Goal: Transaction & Acquisition: Purchase product/service

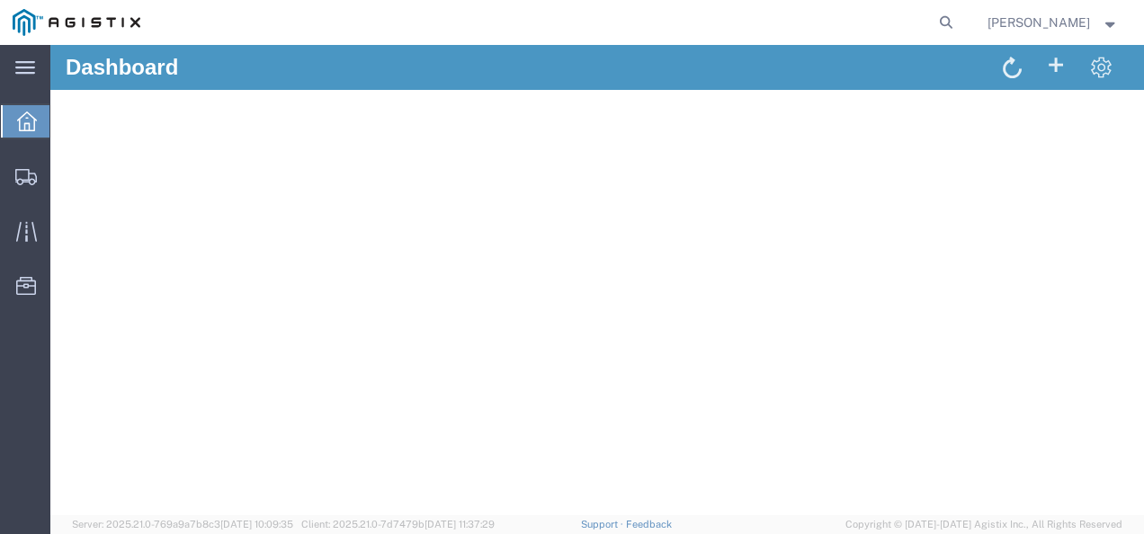
click at [103, 181] on td "Customer Support" at bounding box center [318, 187] width 462 height 41
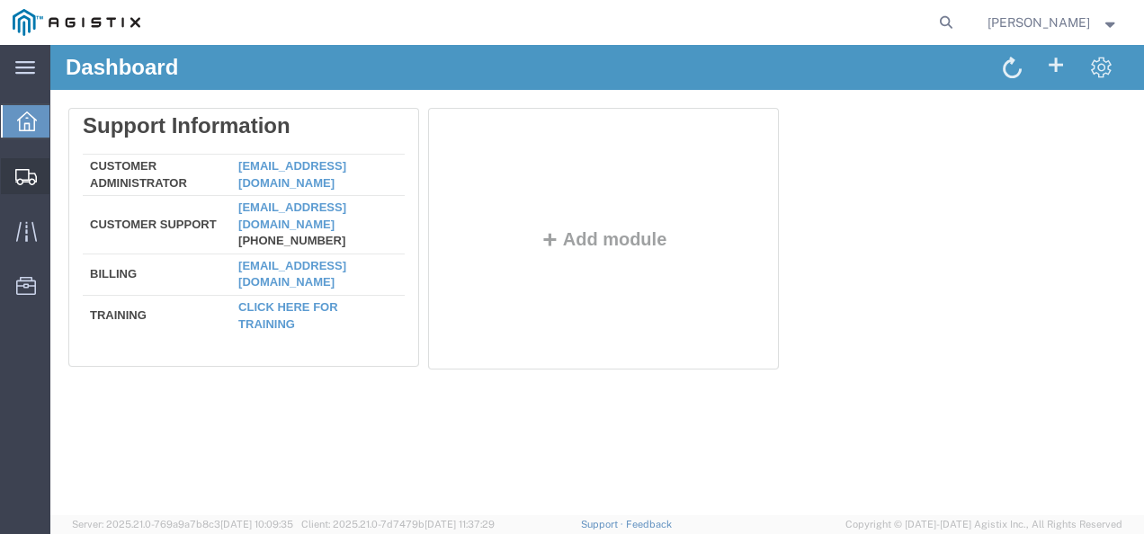
click at [53, 164] on span "Shipments" at bounding box center [55, 176] width 13 height 36
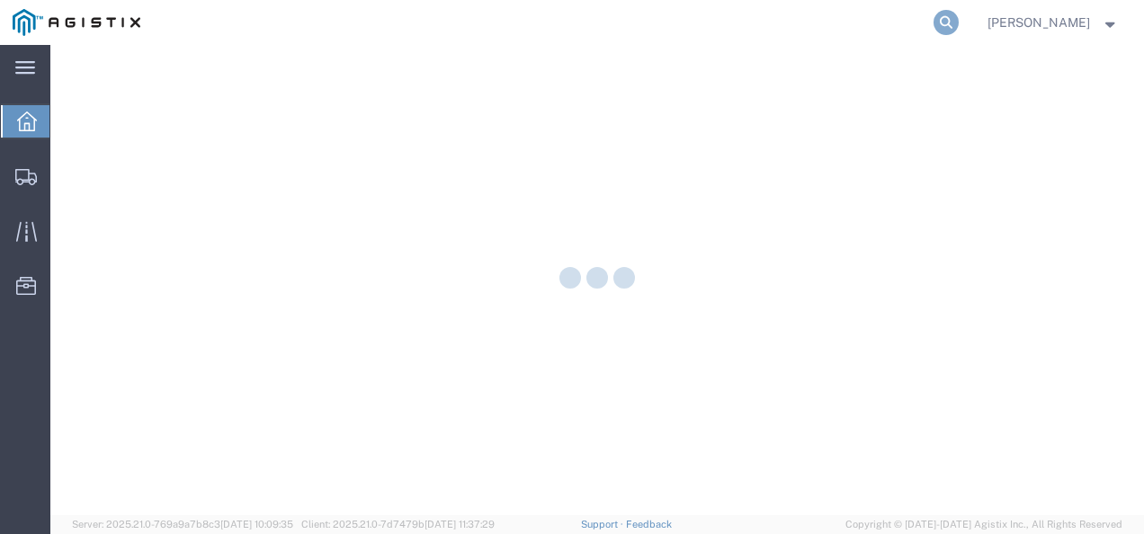
click at [956, 27] on icon at bounding box center [945, 22] width 25 height 25
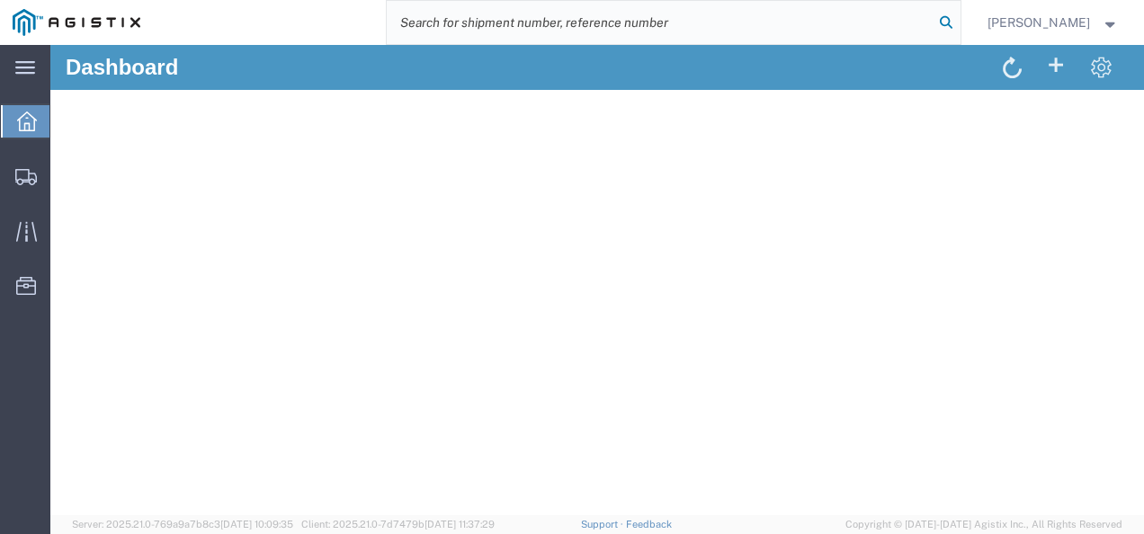
paste input "57122409"
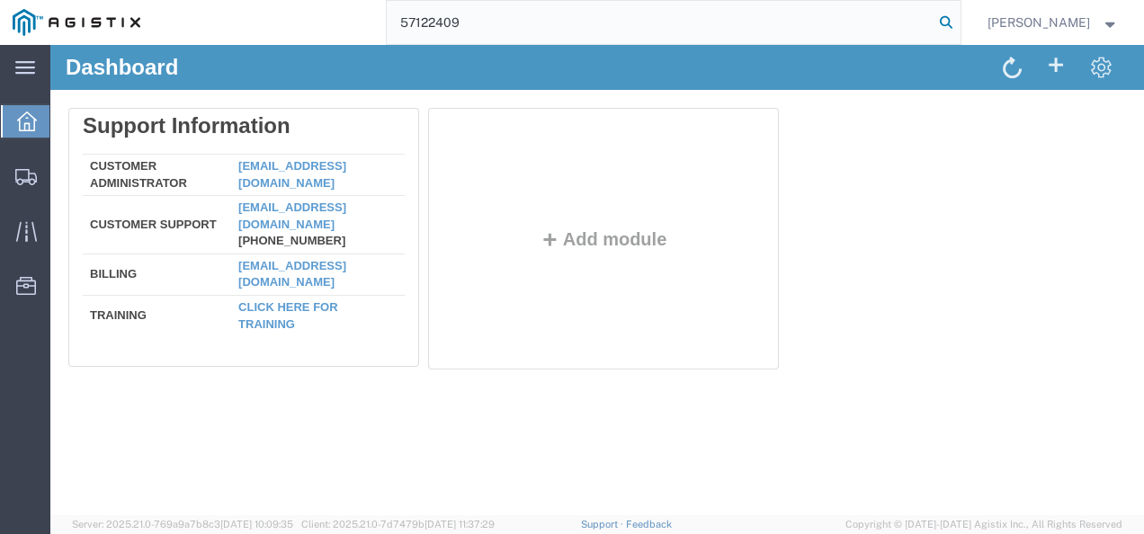
type input "57122409"
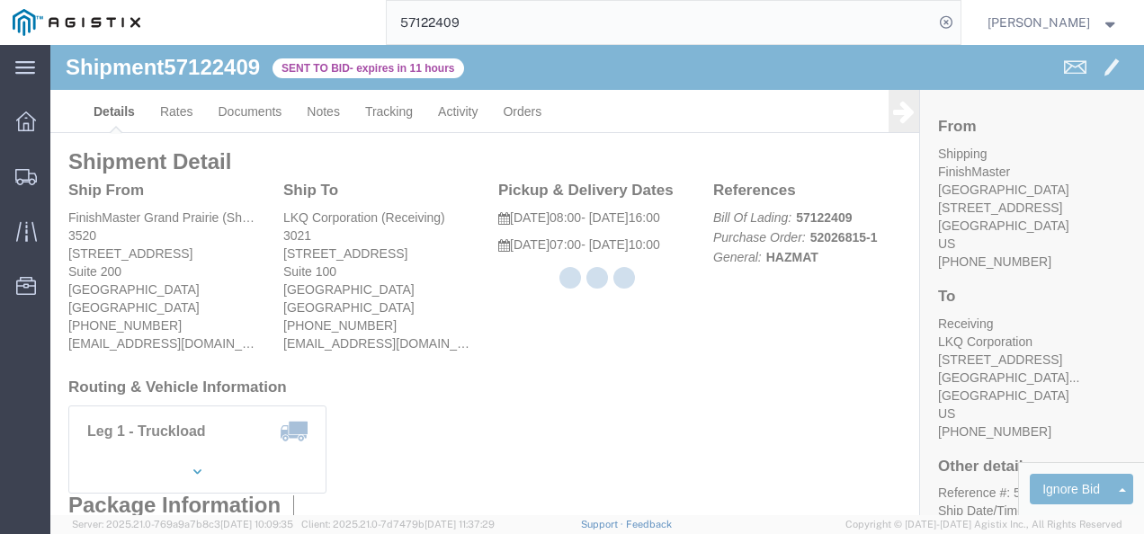
drag, startPoint x: 671, startPoint y: 352, endPoint x: 620, endPoint y: 307, distance: 67.5
click div "Ship From [GEOGRAPHIC_DATA] (Shipping) 3520 [STREET_ADDRESS] [PHONE_NUMBER] [EM…"
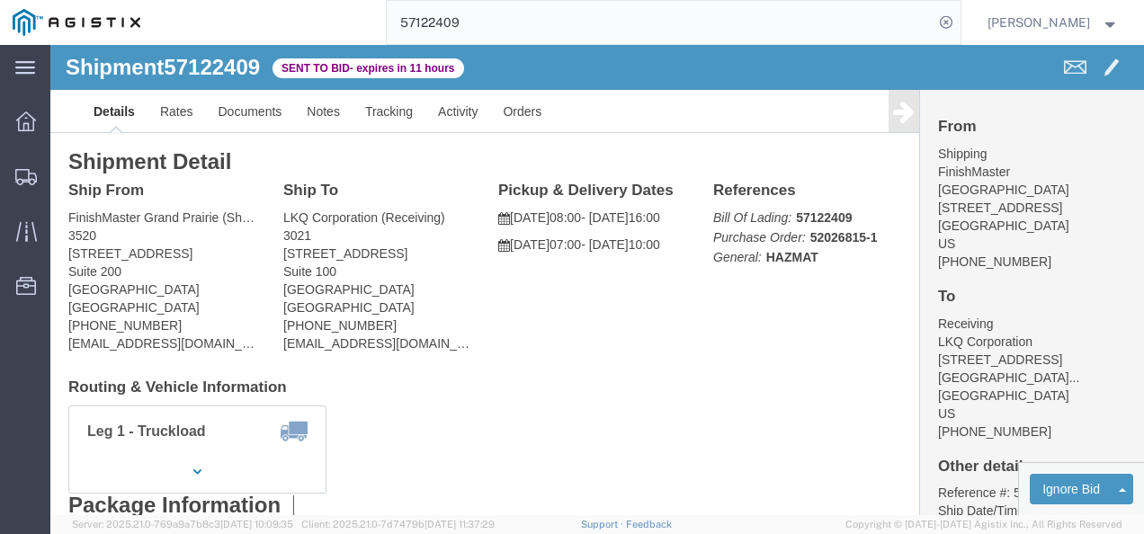
click div "Ship From [GEOGRAPHIC_DATA] (Shipping) 3520 [STREET_ADDRESS] [PHONE_NUMBER] [EM…"
click link "Rates"
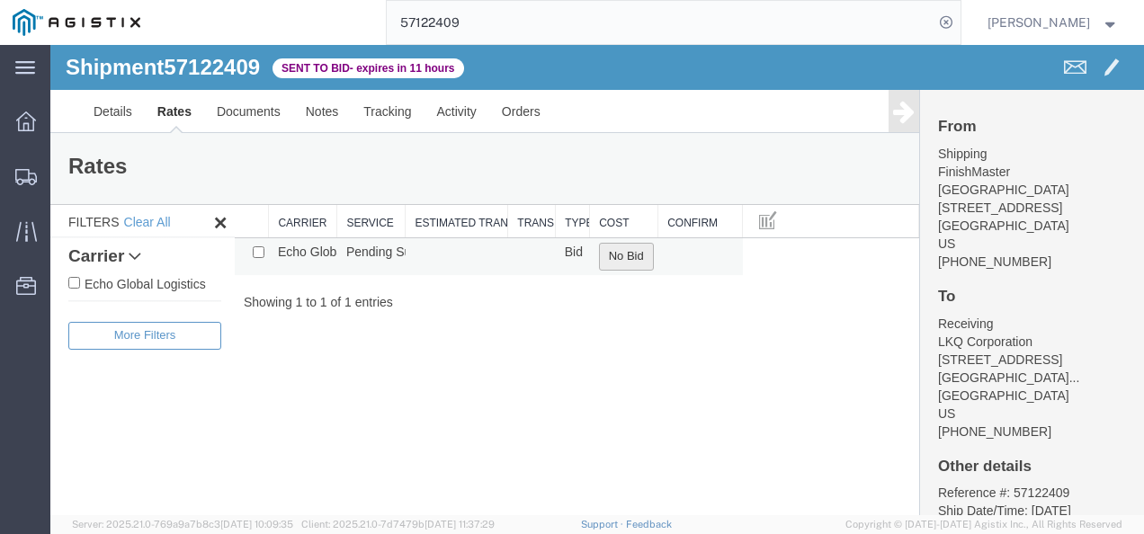
click at [609, 255] on button "No Bid" at bounding box center [626, 257] width 55 height 28
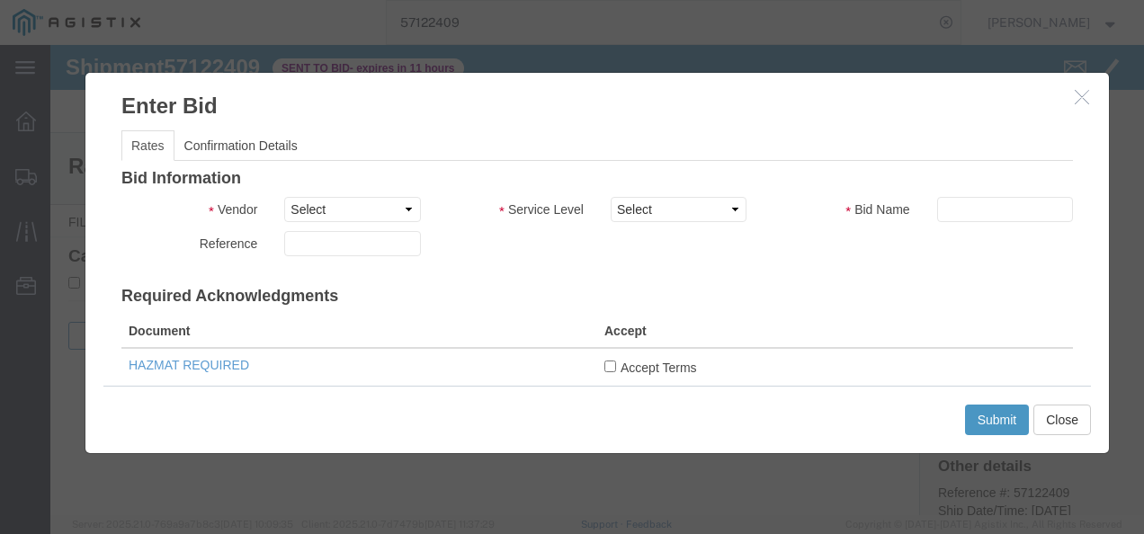
click at [295, 192] on div "Bid Information Vendor Select Echo Global Logistics Service Level Select Bid Na…" at bounding box center [596, 528] width 951 height 717
click at [315, 216] on select "Select Echo Global Logistics" at bounding box center [352, 209] width 136 height 25
select select "4622"
click at [284, 197] on select "Select Echo Global Logistics" at bounding box center [352, 209] width 136 height 25
drag, startPoint x: 660, startPoint y: 212, endPoint x: 664, endPoint y: 221, distance: 9.7
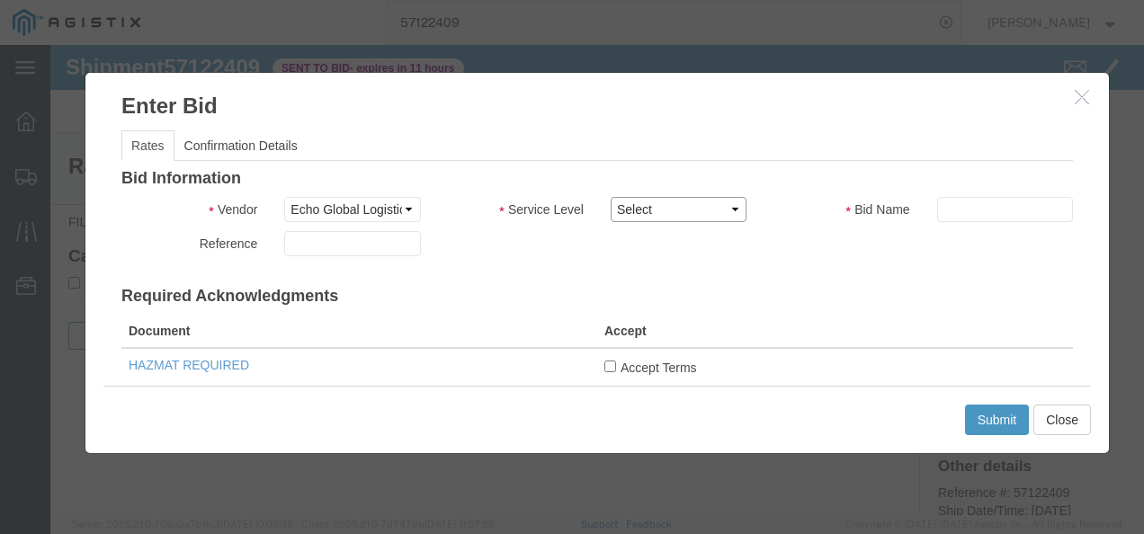
click at [662, 217] on select "Select Guaranteed Next Day LTL Standard 3-5 Day Rail TL Standard 3 - 5 Day" at bounding box center [679, 209] width 136 height 25
select select "13989"
click at [611, 197] on select "Select Guaranteed Next Day LTL Standard 3-5 Day Rail TL Standard 3 - 5 Day" at bounding box center [679, 209] width 136 height 25
click at [770, 293] on h3 "Required Acknowledgments" at bounding box center [596, 297] width 951 height 18
click at [946, 189] on div "Bid Information Vendor Select Echo Global Logistics Service Level Select Guaran…" at bounding box center [596, 528] width 951 height 717
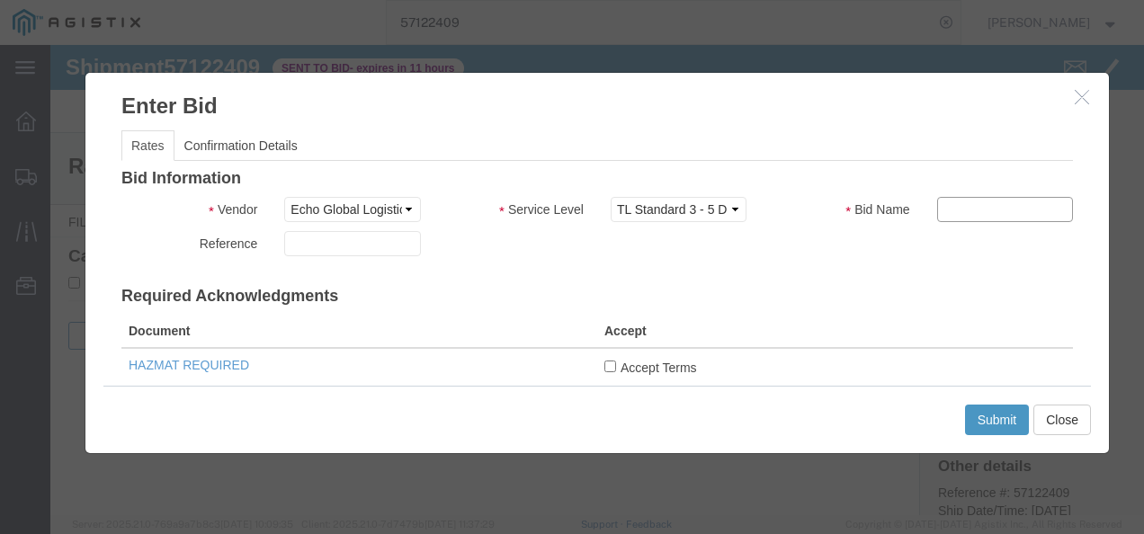
click at [949, 199] on input "text" at bounding box center [1005, 209] width 136 height 25
type input "821739721"
click at [619, 331] on th "Accept" at bounding box center [835, 331] width 476 height 33
click at [606, 363] on input "Accept Terms" at bounding box center [610, 367] width 12 height 12
checkbox input "true"
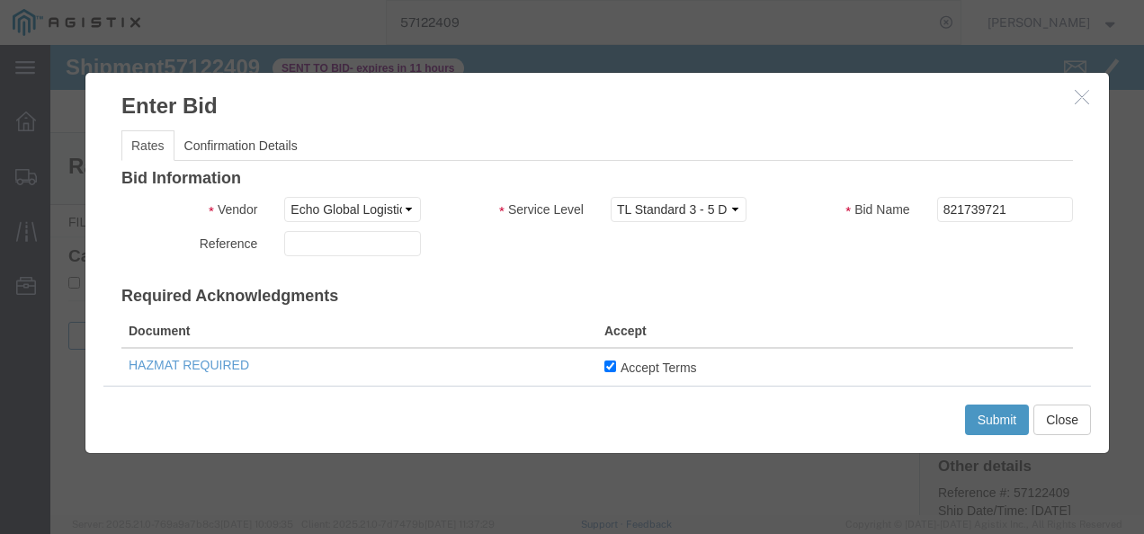
drag, startPoint x: 870, startPoint y: 279, endPoint x: 895, endPoint y: 266, distance: 28.1
click at [872, 277] on div "Bid Information Vendor Select Echo Global Logistics Service Level Select Guaran…" at bounding box center [596, 528] width 951 height 717
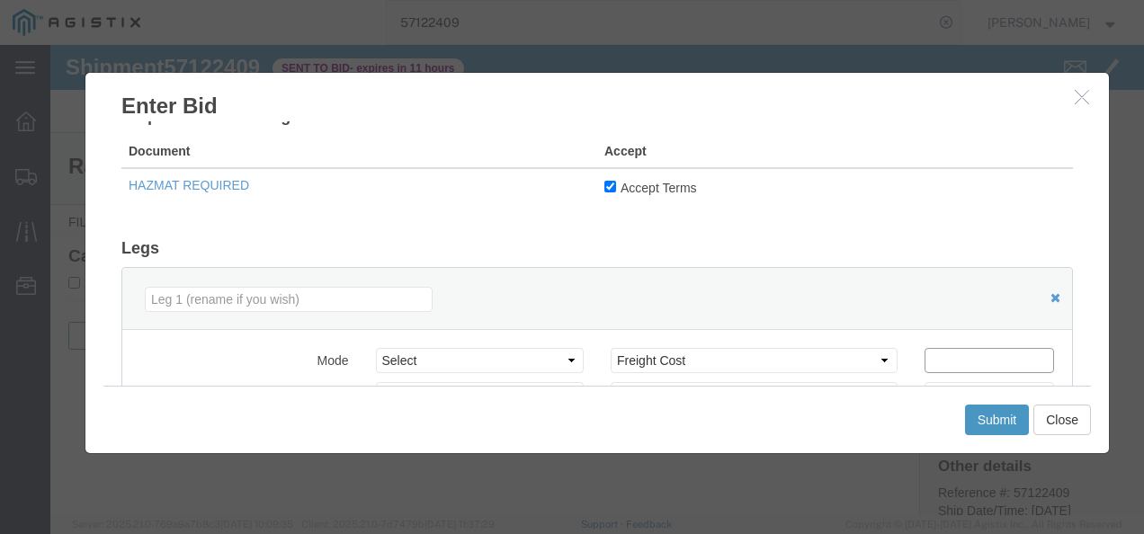
click at [985, 360] on input "number" at bounding box center [988, 360] width 129 height 25
type input "1350"
click at [973, 410] on button "Submit" at bounding box center [997, 420] width 65 height 31
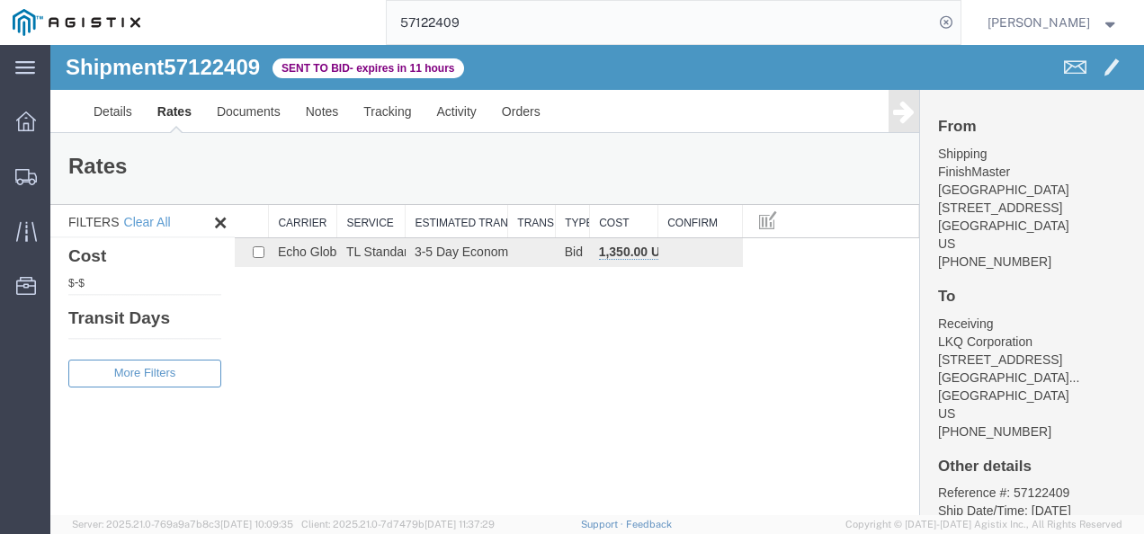
drag, startPoint x: 653, startPoint y: 578, endPoint x: 610, endPoint y: 502, distance: 87.8
click at [602, 456] on div "Shipment 57122409 1 of 1 Sent to Bid - expires in 11 hours Details Rates Docume…" at bounding box center [596, 280] width 1093 height 470
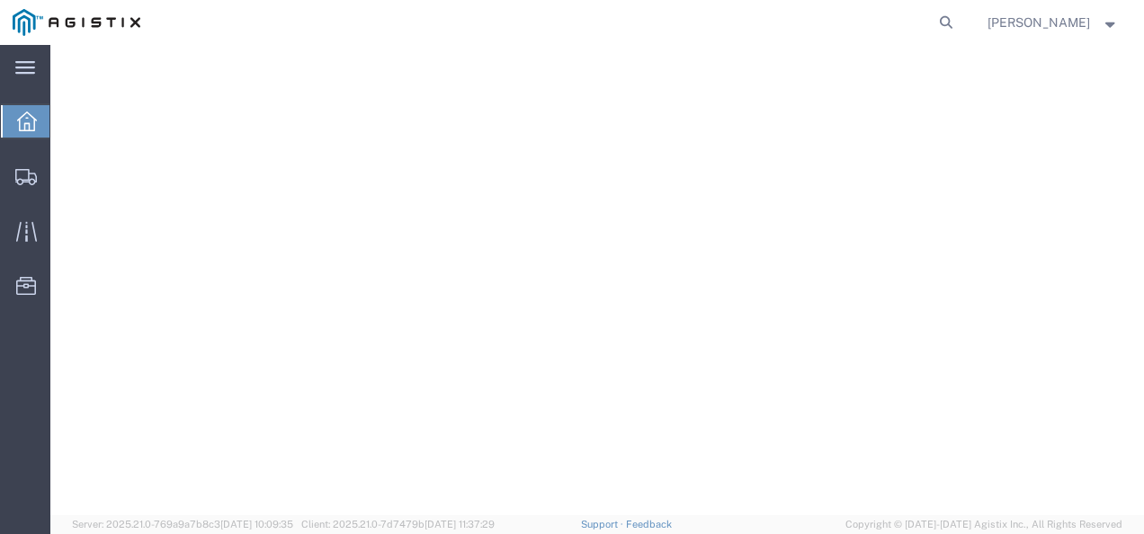
click at [961, 21] on form at bounding box center [946, 22] width 29 height 45
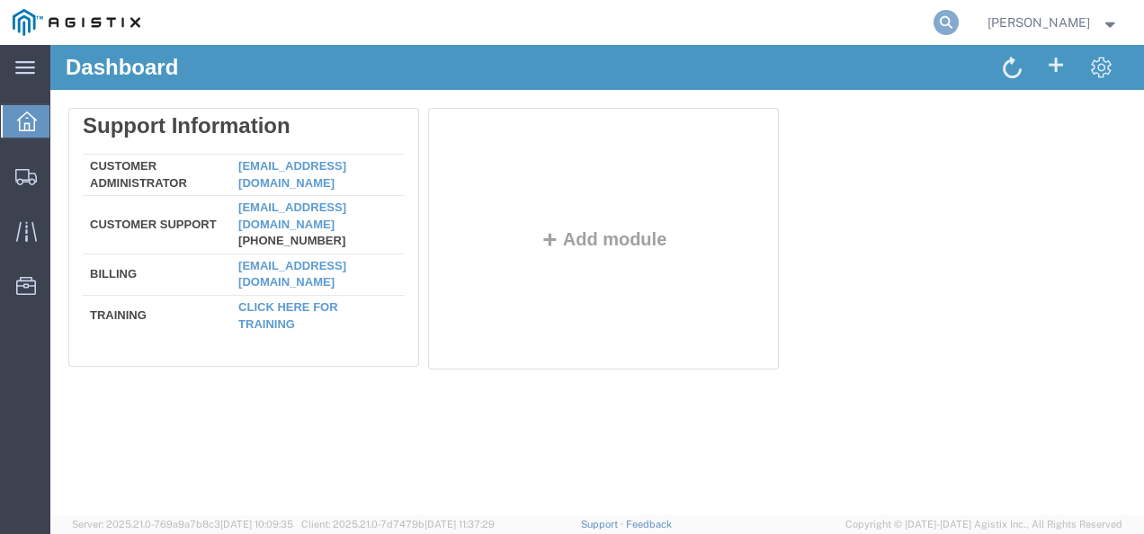
click at [959, 23] on icon at bounding box center [945, 22] width 25 height 25
paste input "57122409"
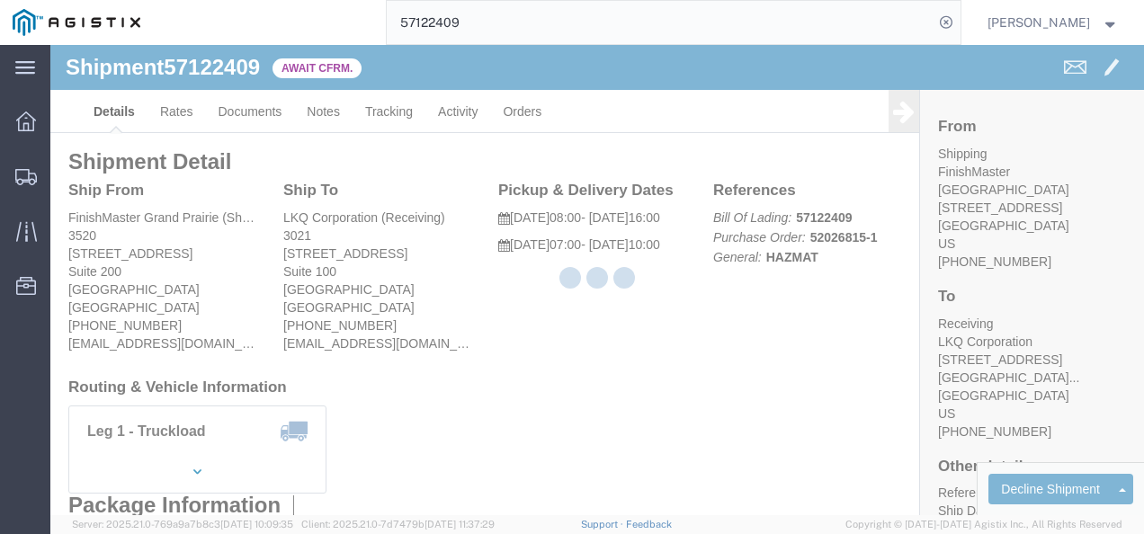
click at [624, 344] on div at bounding box center [596, 280] width 1093 height 470
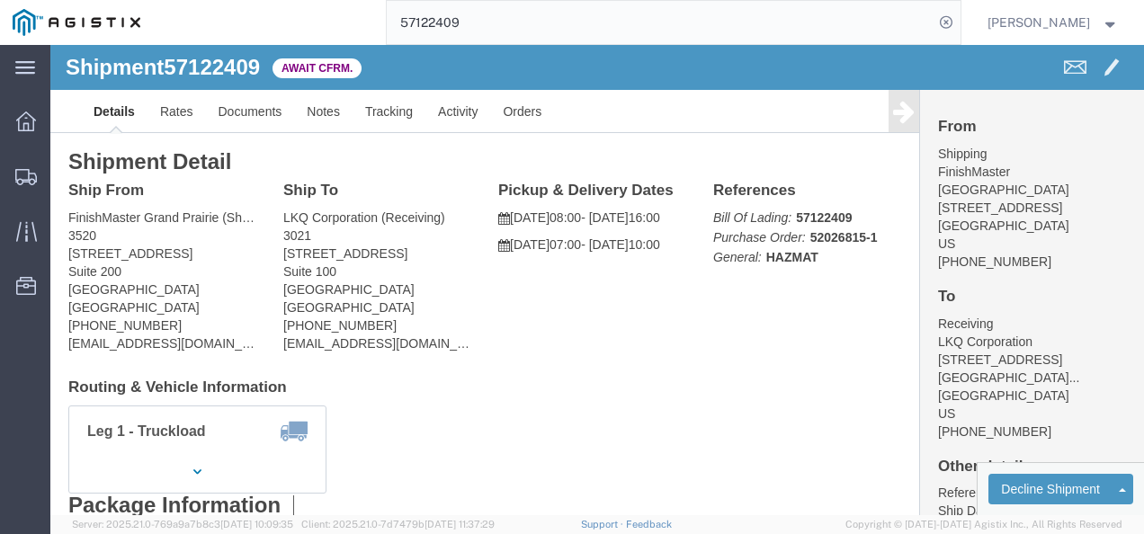
click div "Ship From [GEOGRAPHIC_DATA] (Shipping) 3520 [STREET_ADDRESS] [PHONE_NUMBER] [EM…"
click link "Details"
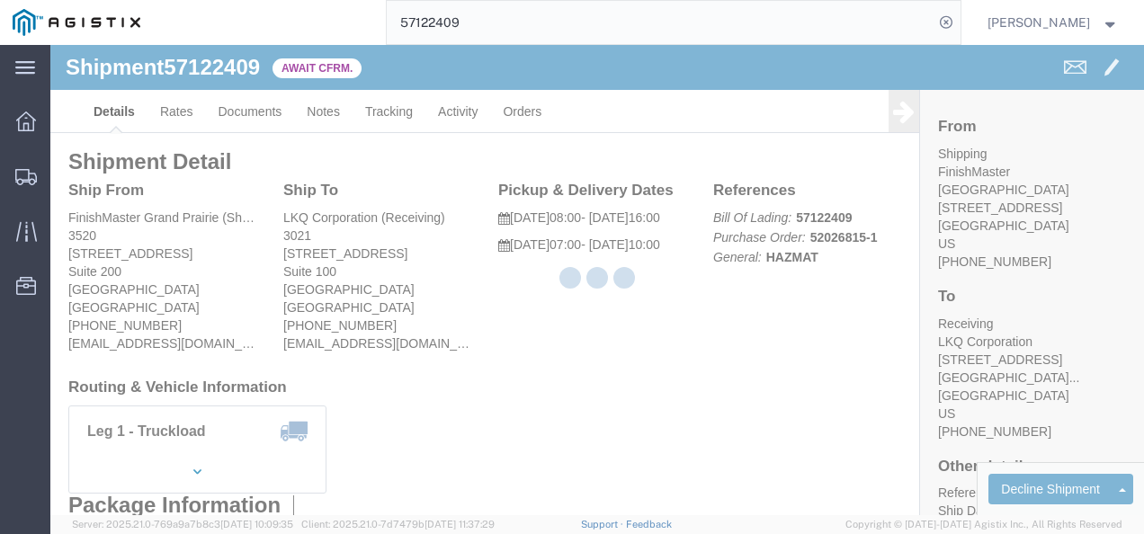
click at [165, 103] on div at bounding box center [596, 280] width 1093 height 470
click at [171, 114] on div at bounding box center [596, 280] width 1093 height 470
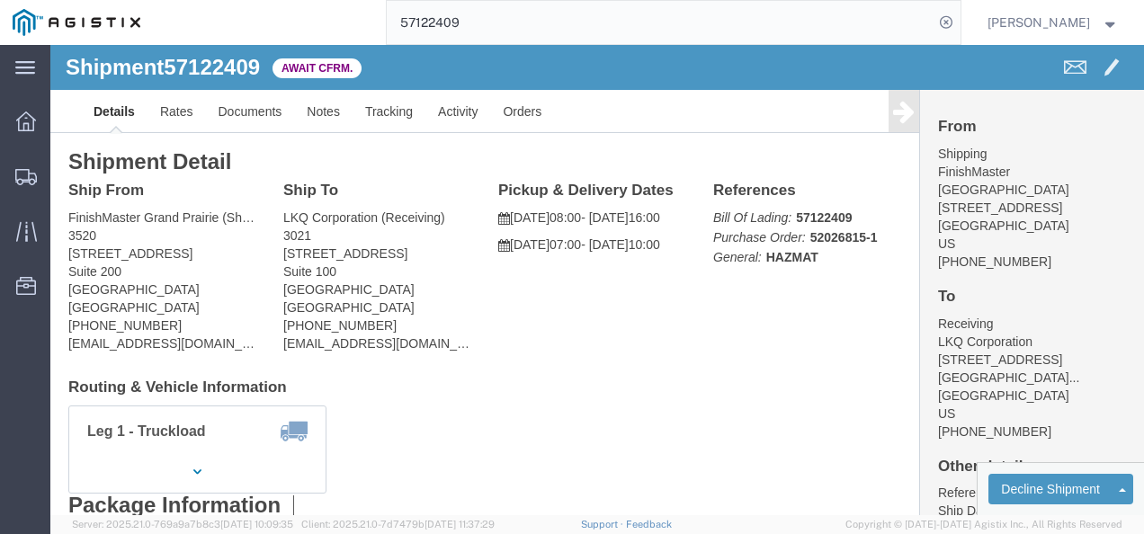
drag, startPoint x: 514, startPoint y: 335, endPoint x: 408, endPoint y: 288, distance: 116.0
click div "Shipment Detail Ship From FinishMaster Grand Prairie (Shipping) 3520 4003 Grand…"
click link "Rates"
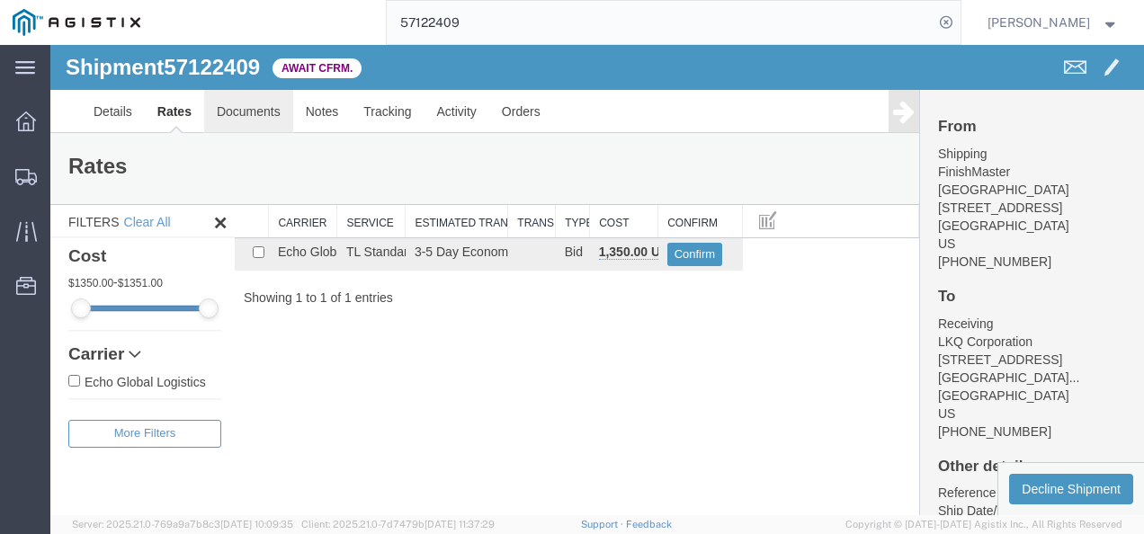
drag, startPoint x: 558, startPoint y: 428, endPoint x: 259, endPoint y: 114, distance: 433.1
click at [543, 415] on div "Shipment 57122409 1 of 1 Await Cfrm. Details Rates Documents Notes Tracking Act…" at bounding box center [596, 280] width 1093 height 470
click at [210, 65] on span "57122409" at bounding box center [212, 67] width 96 height 24
copy span "57122409"
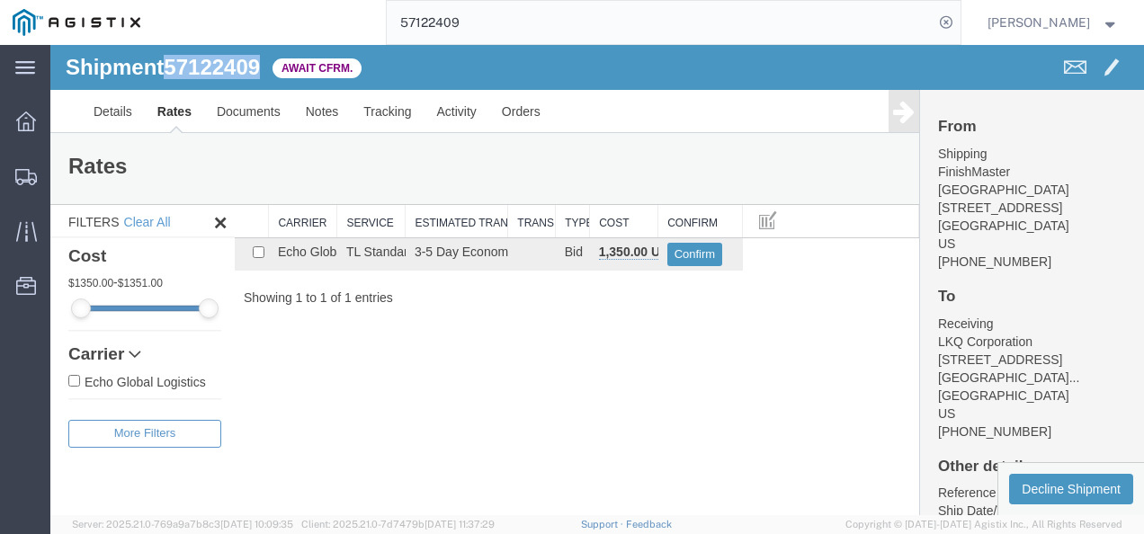
drag, startPoint x: 619, startPoint y: 360, endPoint x: 615, endPoint y: 379, distance: 19.2
click at [620, 361] on div "Shipment 57122409 1 of 1 Await Cfrm. Details Rates Documents Notes Tracking Act…" at bounding box center [596, 280] width 1093 height 470
drag, startPoint x: 633, startPoint y: 343, endPoint x: 576, endPoint y: 478, distance: 146.3
click at [617, 361] on div "Shipment 57122409 1 of 1 Await Cfrm. Details Rates Documents Notes Tracking Act…" at bounding box center [596, 280] width 1093 height 470
drag, startPoint x: 622, startPoint y: 351, endPoint x: 745, endPoint y: 205, distance: 190.2
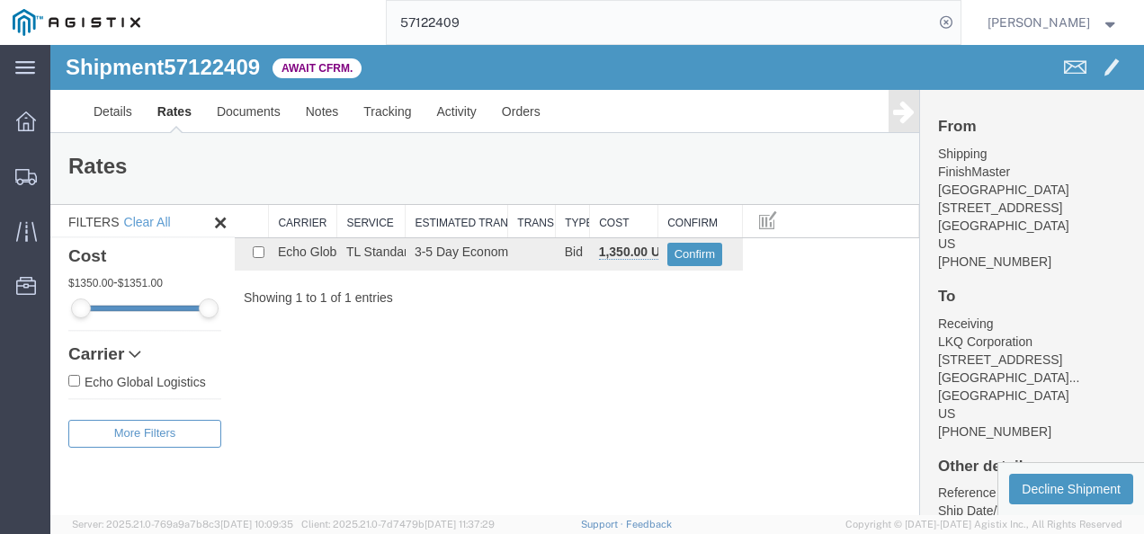
click at [630, 341] on div "Shipment 57122409 1 of 1 Await Cfrm. Details Rates Documents Notes Tracking Act…" at bounding box center [596, 280] width 1093 height 470
click at [656, 10] on input "57122409" at bounding box center [660, 22] width 547 height 43
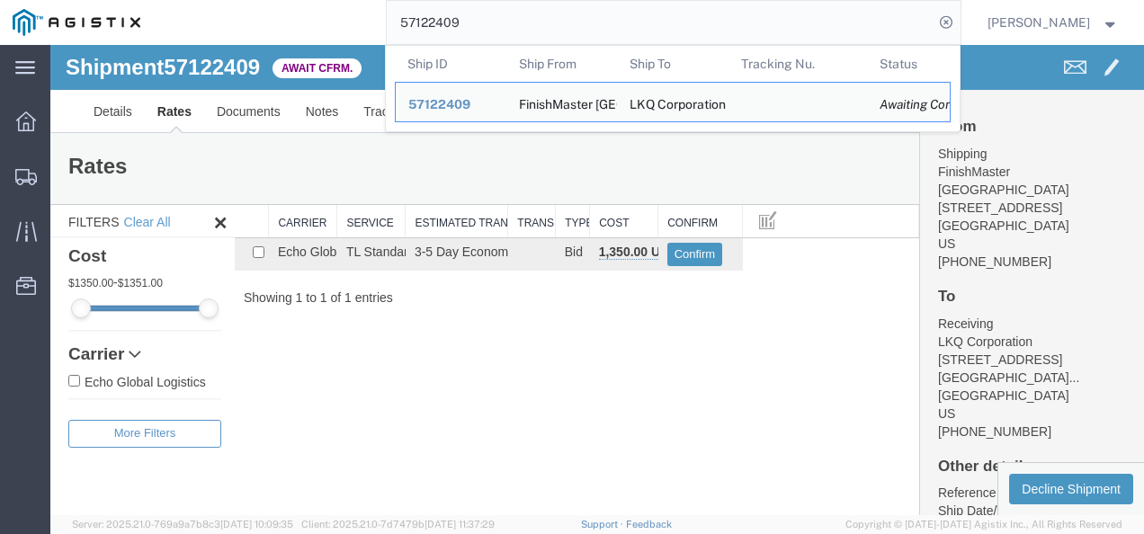
drag, startPoint x: 656, startPoint y: 10, endPoint x: 635, endPoint y: 19, distance: 22.6
click at [635, 19] on input "57122409" at bounding box center [660, 22] width 547 height 43
paste input "14831"
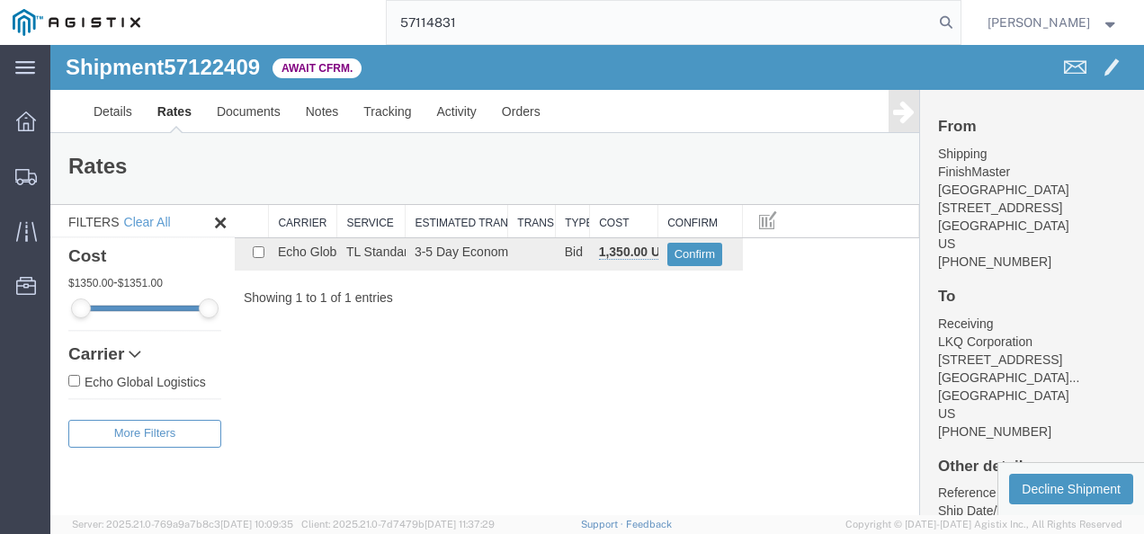
type input "57114831"
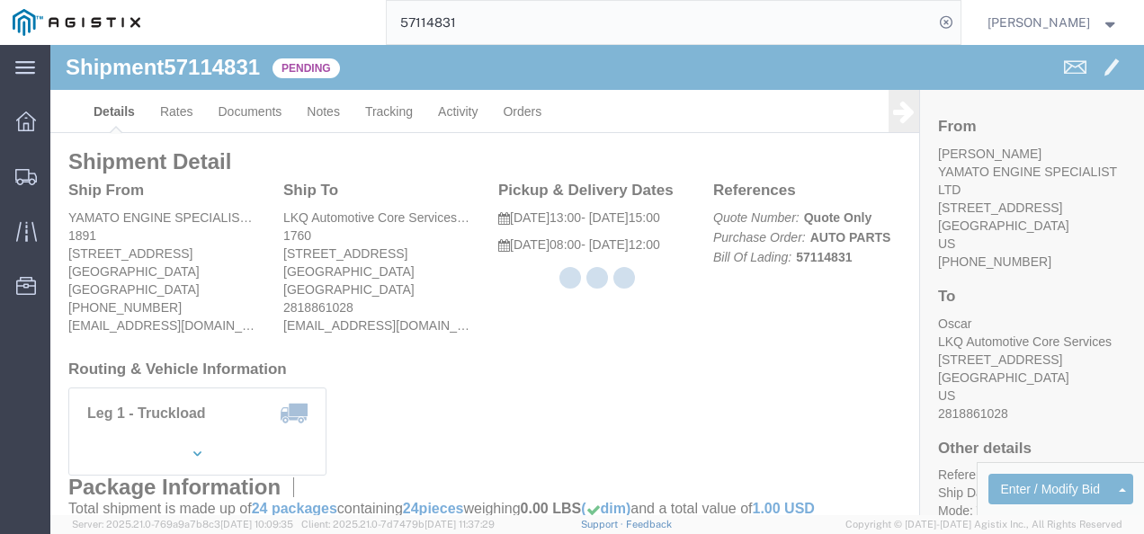
drag, startPoint x: 503, startPoint y: 384, endPoint x: 202, endPoint y: 158, distance: 375.7
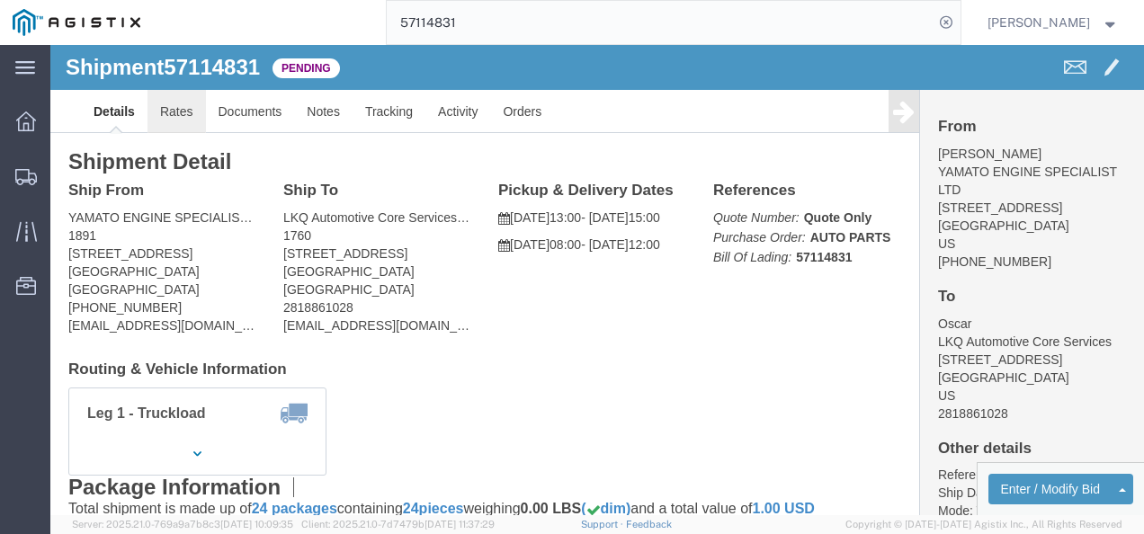
click link "Rates"
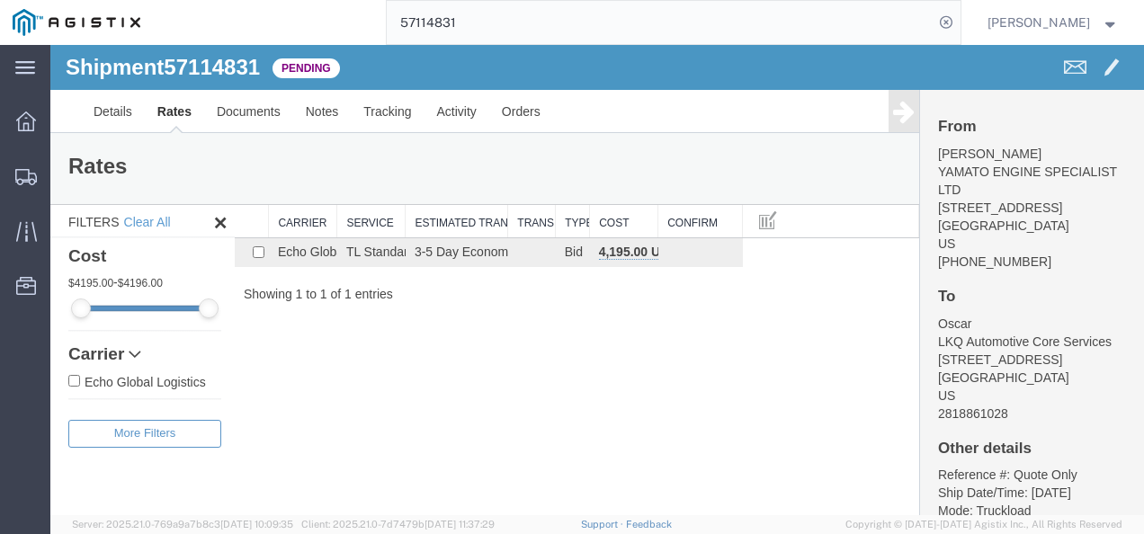
click at [477, 361] on div "Shipment 57114831 1 of 1 Pending Details Rates Documents Notes Tracking Activit…" at bounding box center [596, 280] width 1093 height 470
click at [130, 103] on link "Details" at bounding box center [113, 111] width 64 height 43
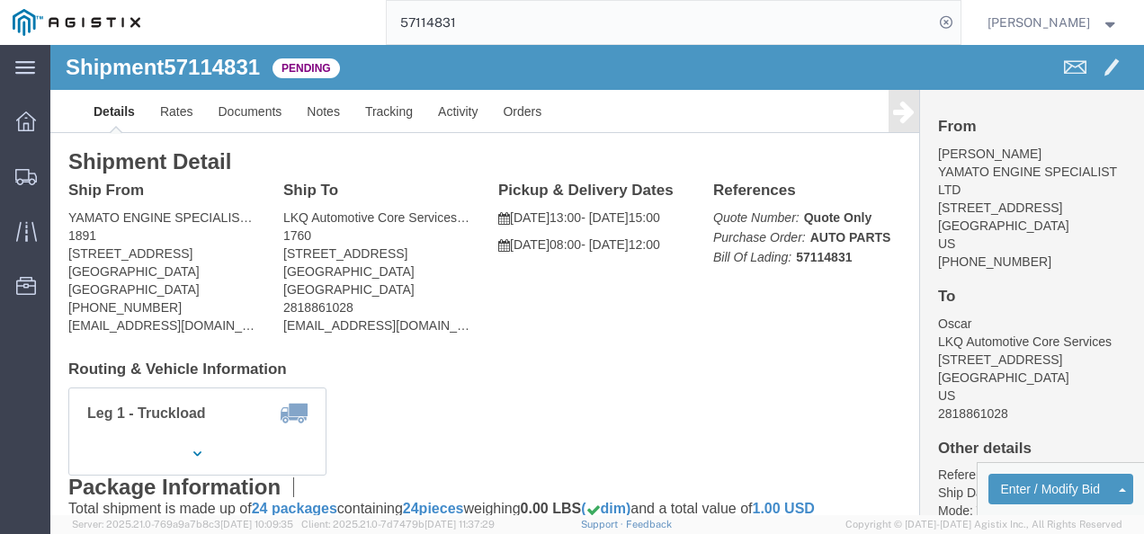
click div "Leg 1 - Truckload Vehicle 1: Standard Dry Van (53 Feet) Number of trucks: 1"
click button "Enter / Modify Bid"
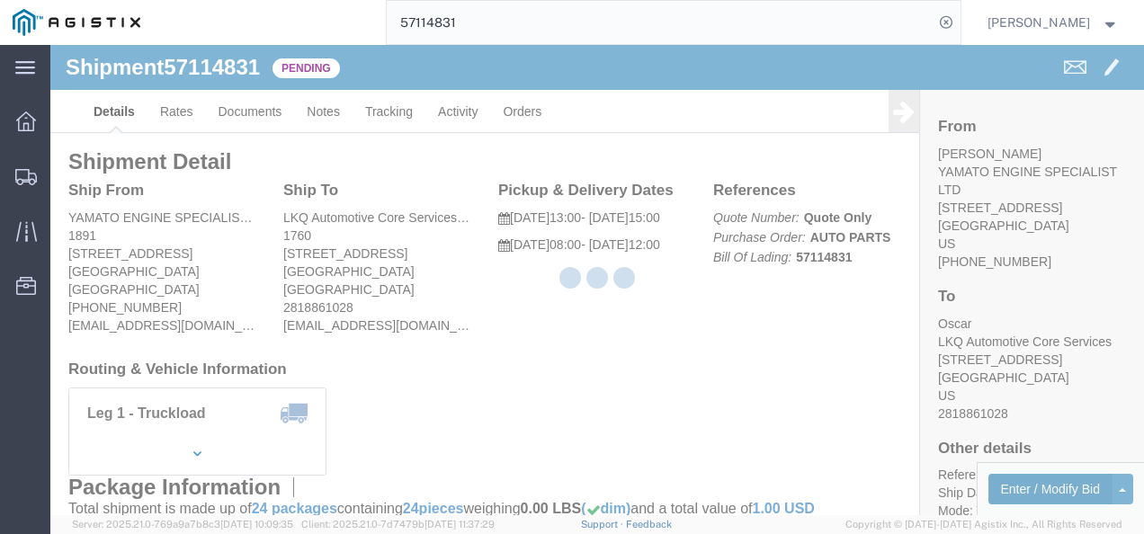
select select "4622"
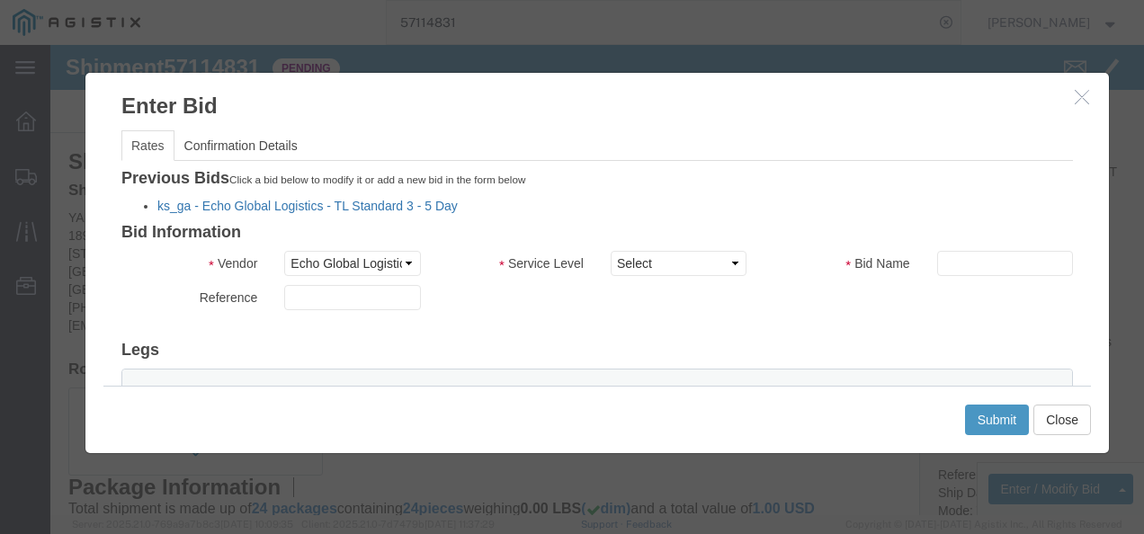
click link "ks_ga - Echo Global Logistics - TL Standard 3 - 5 Day"
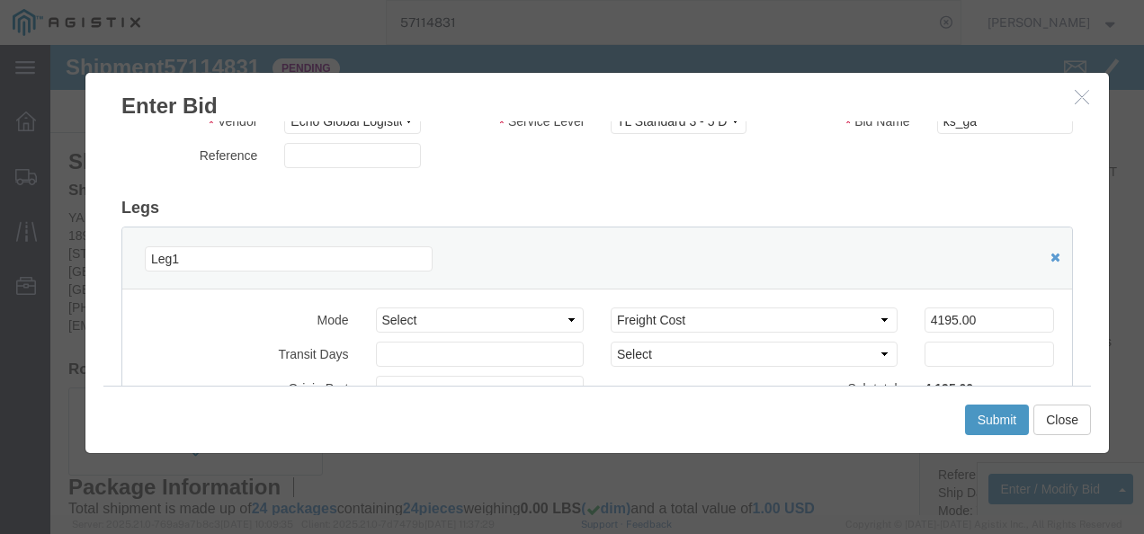
scroll to position [180, 0]
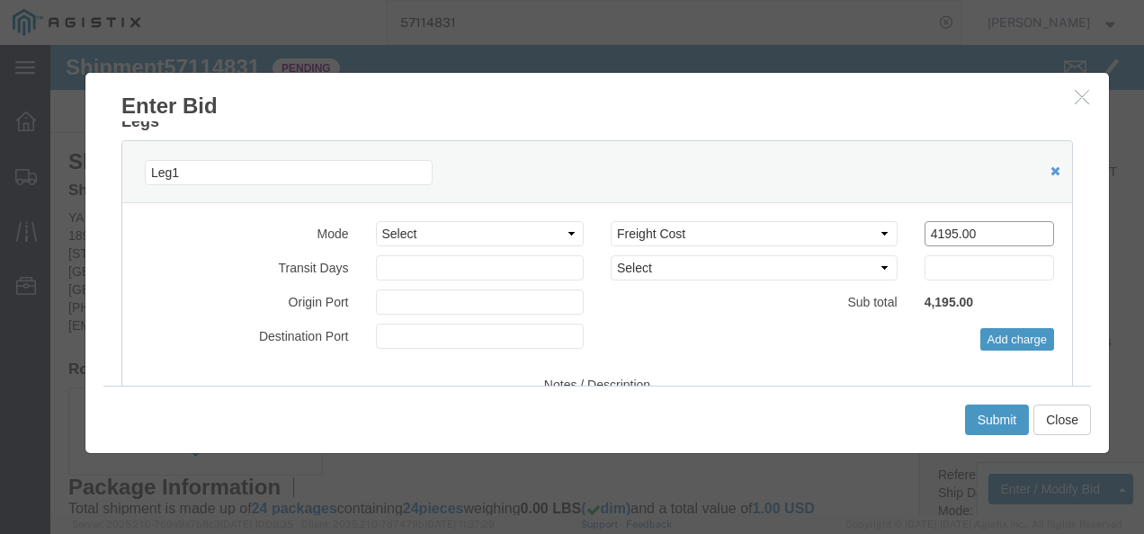
drag, startPoint x: 941, startPoint y: 177, endPoint x: 795, endPoint y: 176, distance: 145.7
click div "Select 2 Day Service 3 Axle Winch Truck 3 to 5 Day Service 96L Domestic Flat Ra…"
type input "4400"
click button "Submit"
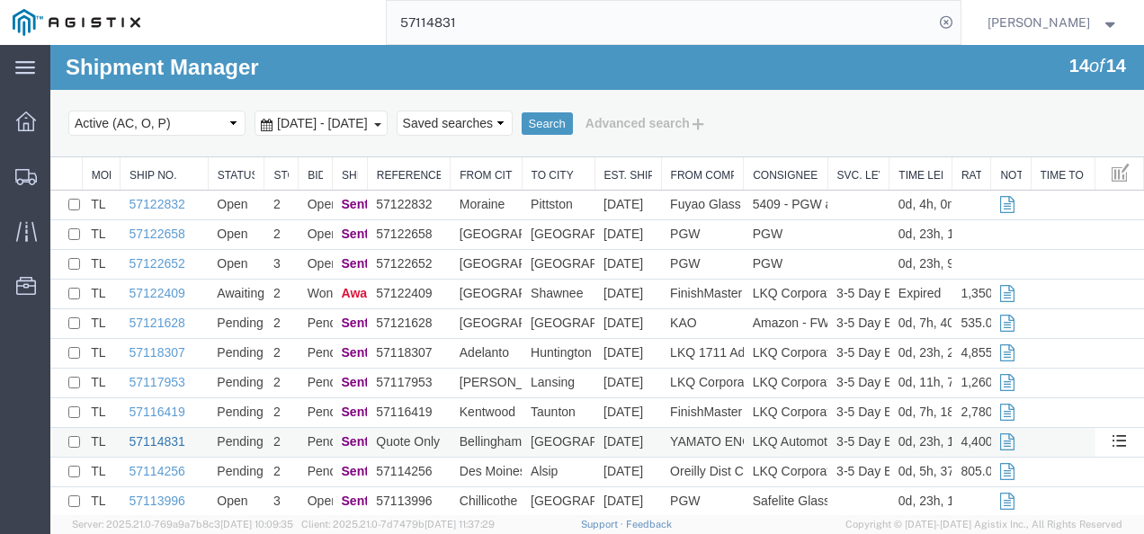
click at [160, 442] on link "57114831" at bounding box center [157, 441] width 56 height 14
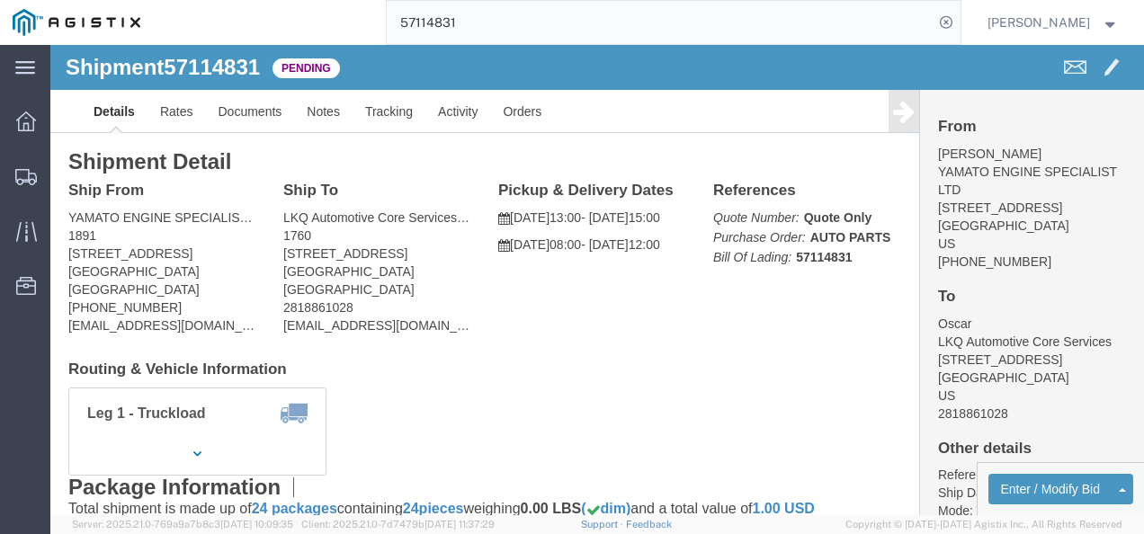
click h4 "Routing & Vehicle Information"
drag, startPoint x: 552, startPoint y: 316, endPoint x: 665, endPoint y: 383, distance: 131.1
click div "Shipment Detail Ship From YAMATO ENGINE SPECIALIST LTD (John Charles Guillory) …"
click div "Leg 1 - Truckload Vehicle 1: Standard Dry Van (53 Feet) Number of trucks: 1"
drag, startPoint x: 442, startPoint y: 334, endPoint x: 451, endPoint y: 337, distance: 10.5
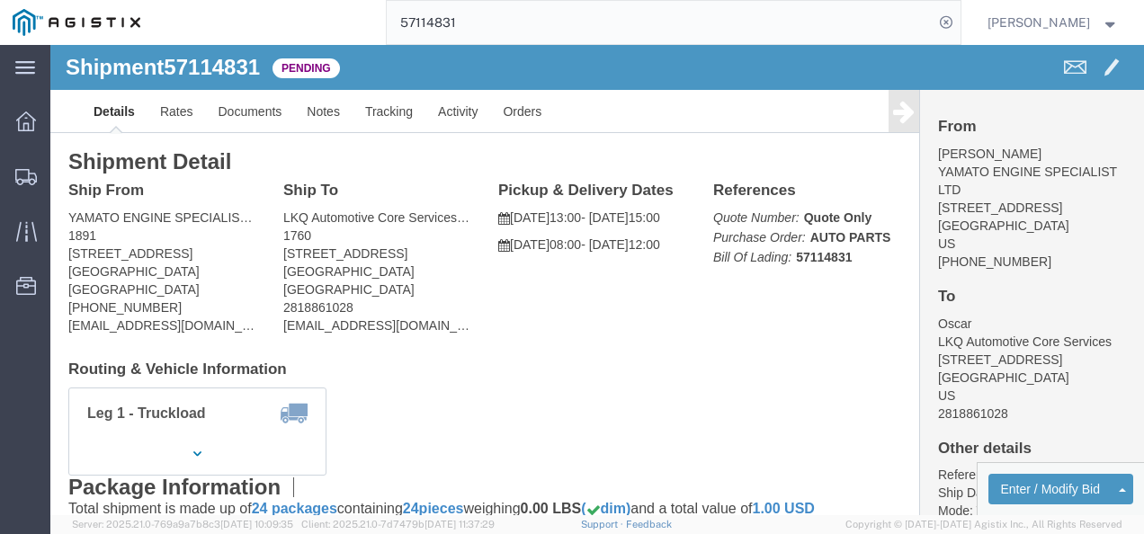
click div "Shipment Detail Ship From YAMATO ENGINE SPECIALIST LTD (John Charles Guillory) …"
drag, startPoint x: 593, startPoint y: 255, endPoint x: 516, endPoint y: 82, distance: 190.0
click div "Ship From YAMATO ENGINE SPECIALIST LTD (John Charles Guillory) 1891 2020 E BAKE…"
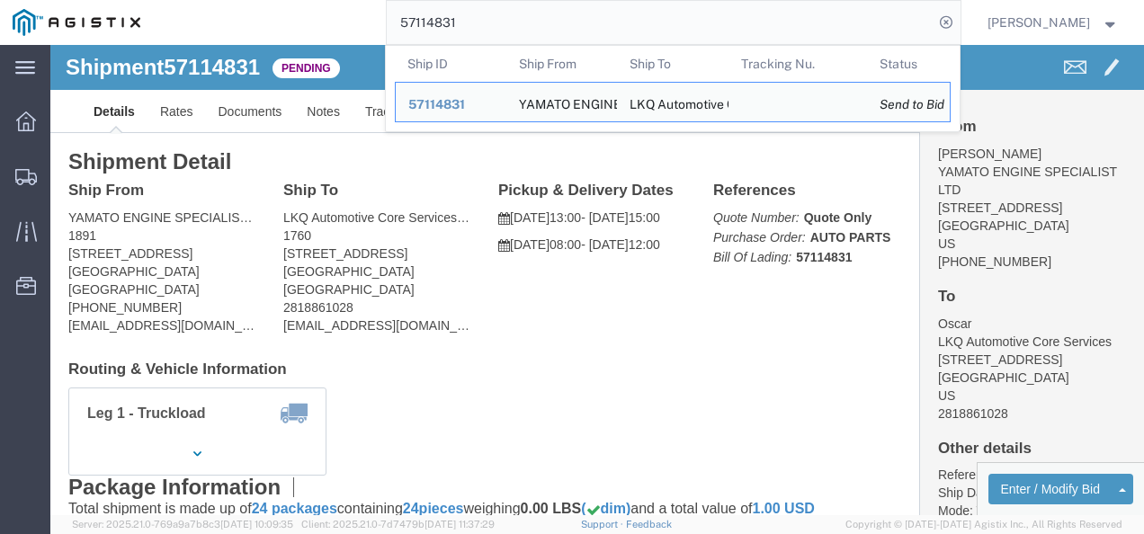
click at [526, 23] on input "57114831" at bounding box center [660, 22] width 547 height 43
click at [525, 25] on input "57114831" at bounding box center [660, 22] width 547 height 43
paste input "57116419"
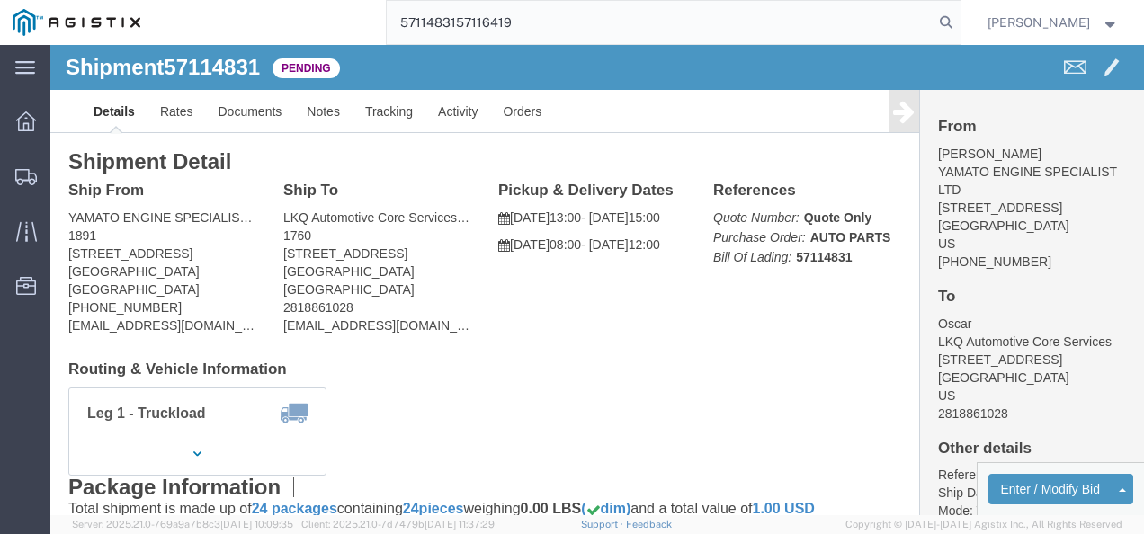
click at [525, 22] on input "5711483157116419" at bounding box center [660, 22] width 547 height 43
paste input "search"
type input "57116419"
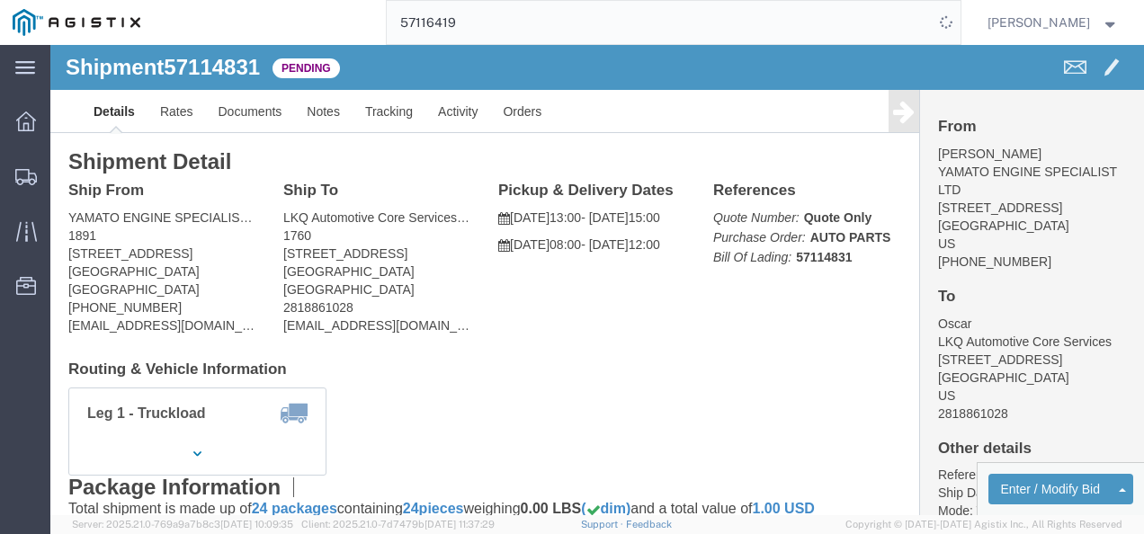
drag, startPoint x: 563, startPoint y: 318, endPoint x: 618, endPoint y: 380, distance: 82.8
click div "Shipment Detail Ship From YAMATO ENGINE SPECIALIST LTD (John Charles Guillory) …"
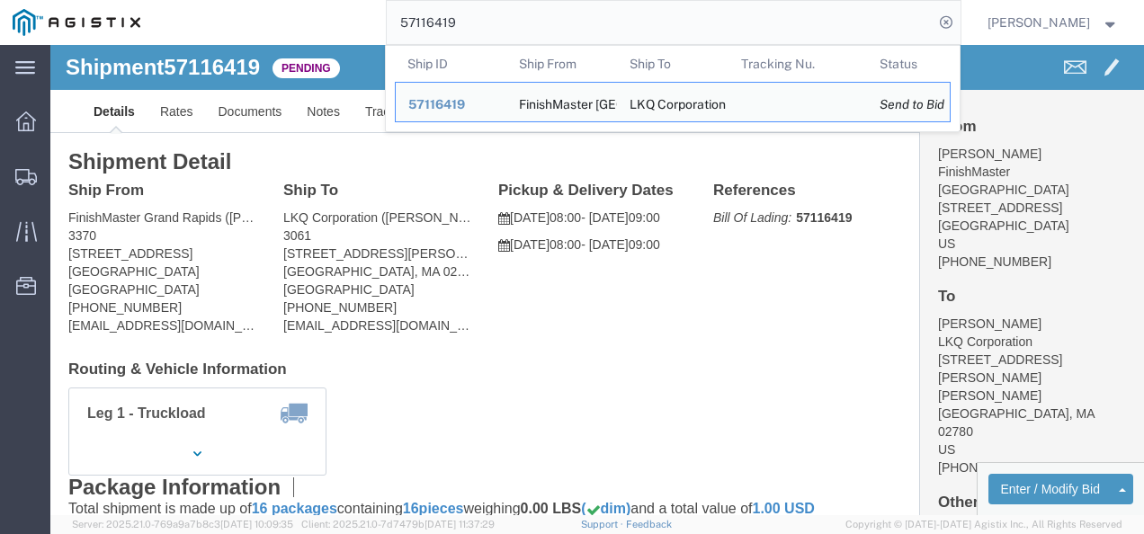
click div "Ship To LKQ Corporation (Sidney Urena) 3061 250 John Hancock Rd Taunton, MA 027…"
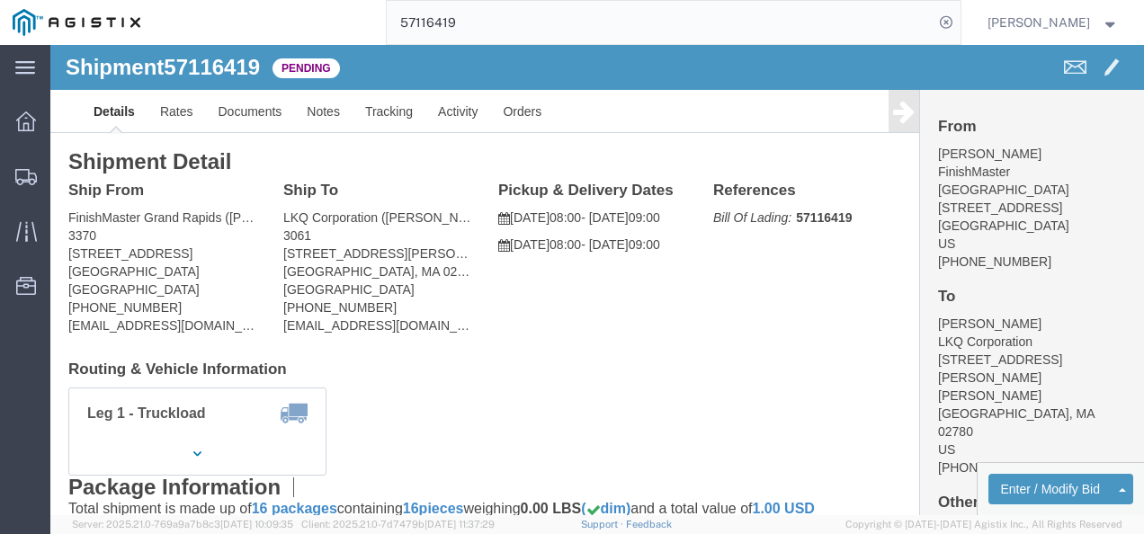
click link "Details"
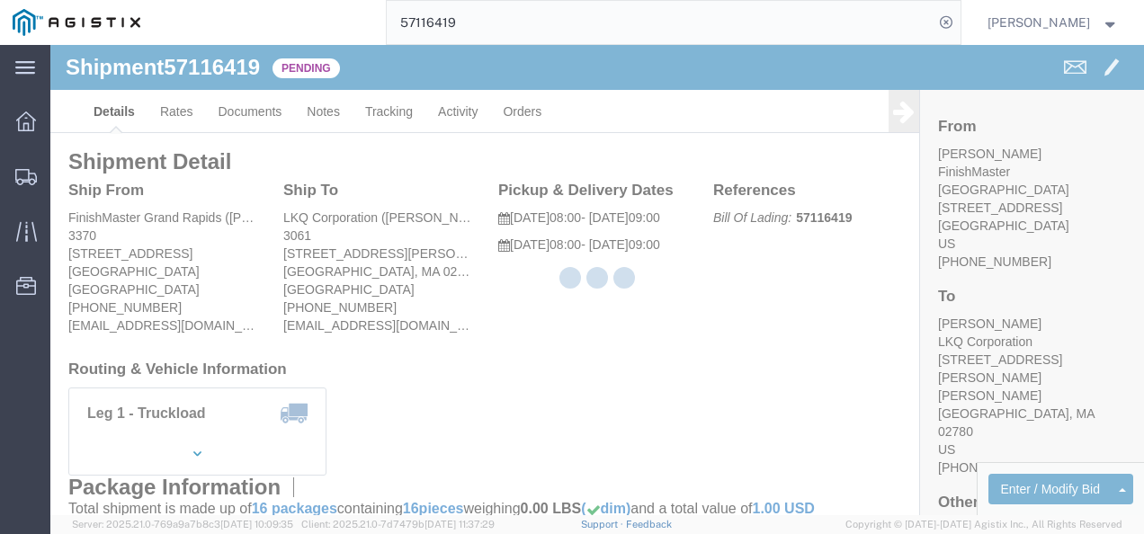
click at [164, 104] on div at bounding box center [596, 280] width 1093 height 470
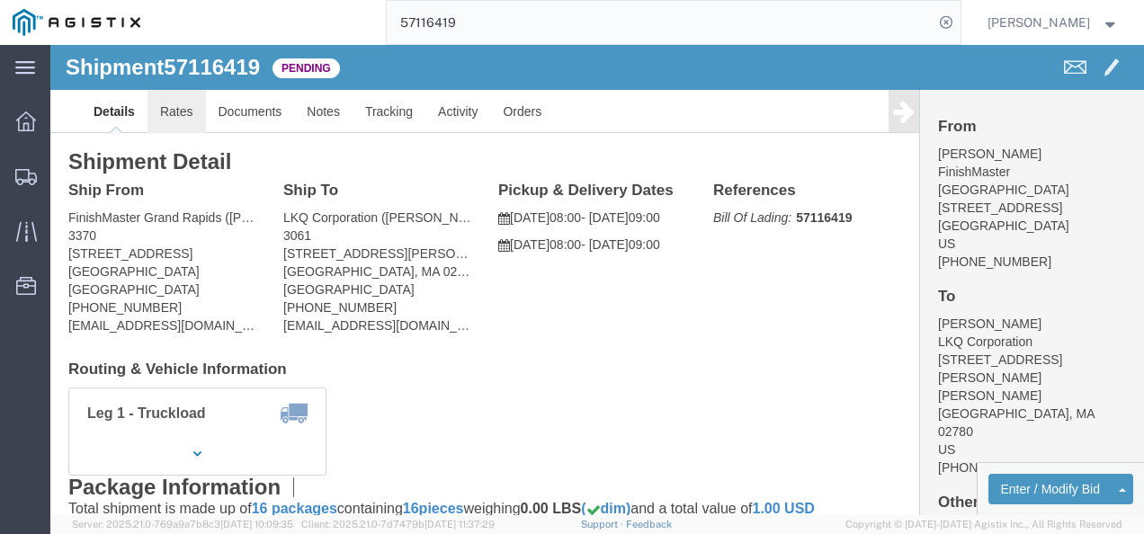
click link "Rates"
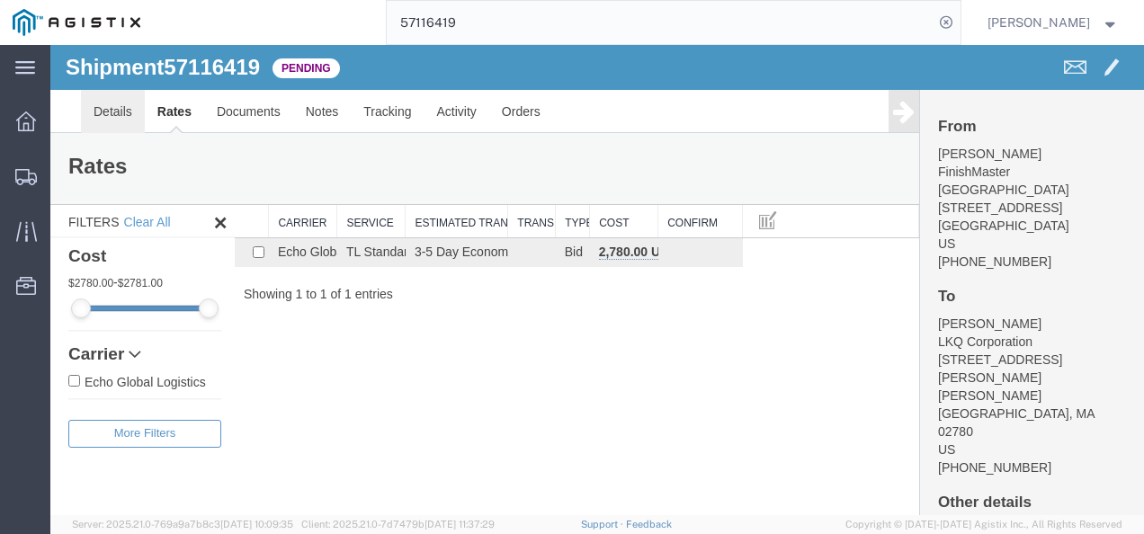
click at [110, 103] on link "Details" at bounding box center [113, 111] width 64 height 43
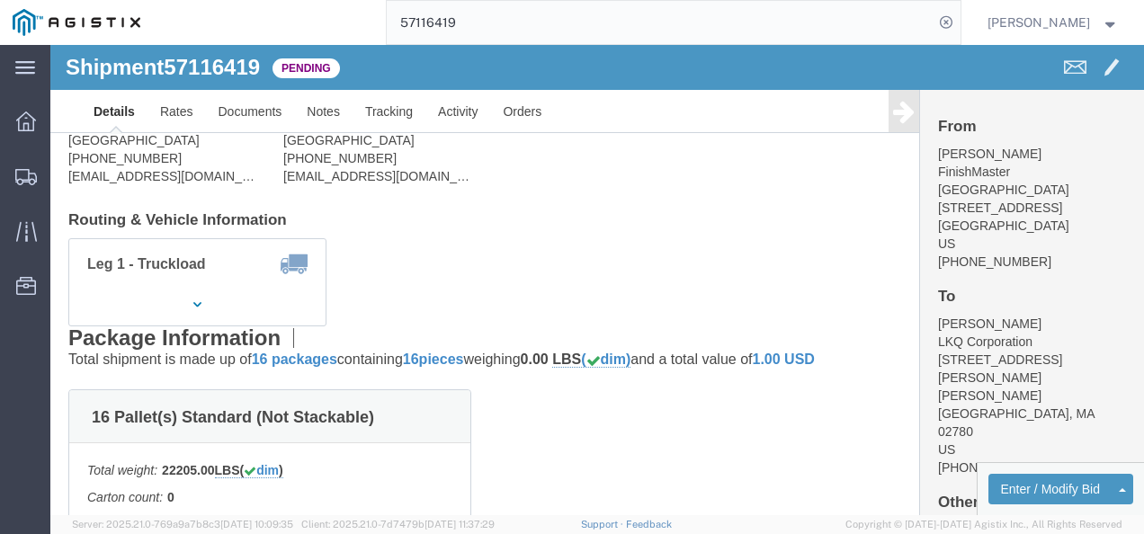
scroll to position [270, 0]
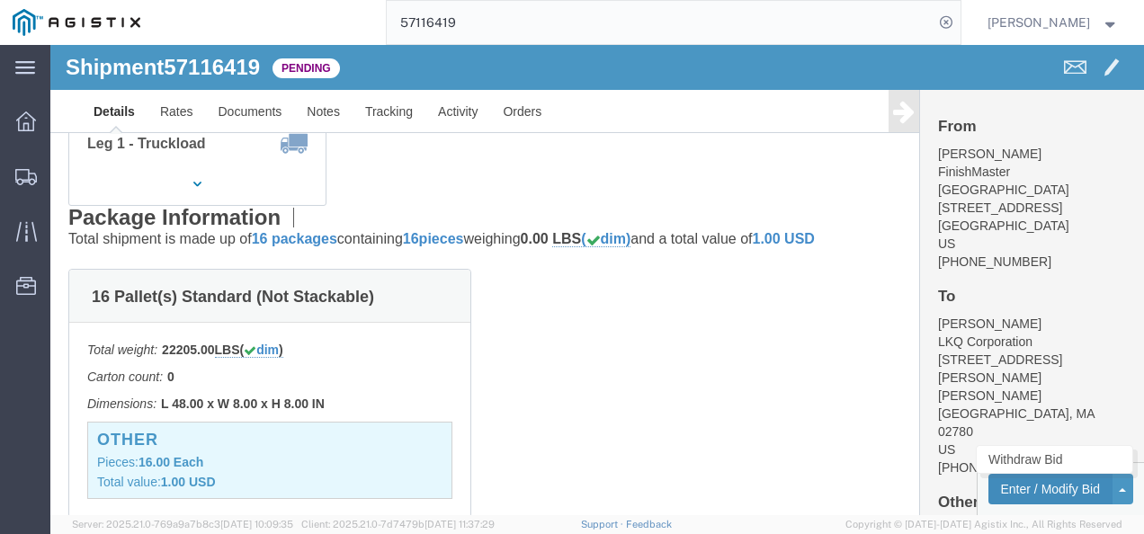
click button "Enter / Modify Bid"
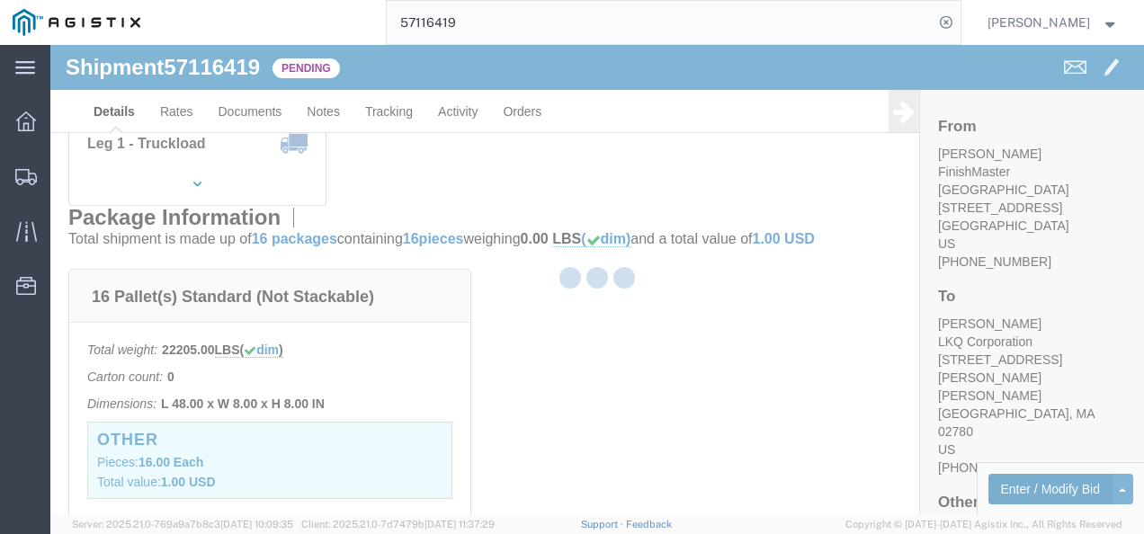
select select "4622"
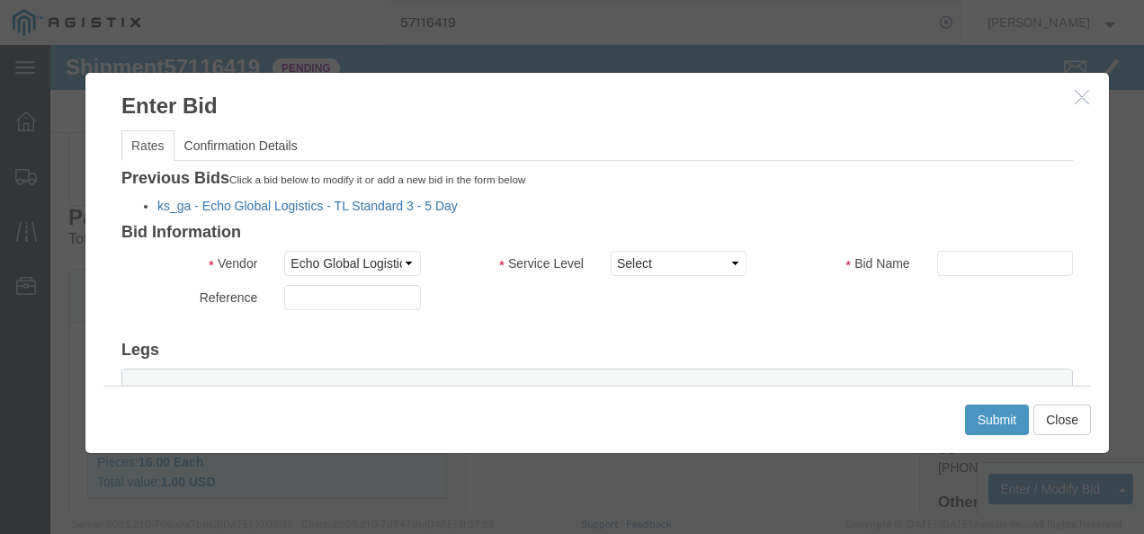
click link "ks_ga - Echo Global Logistics - TL Standard 3 - 5 Day"
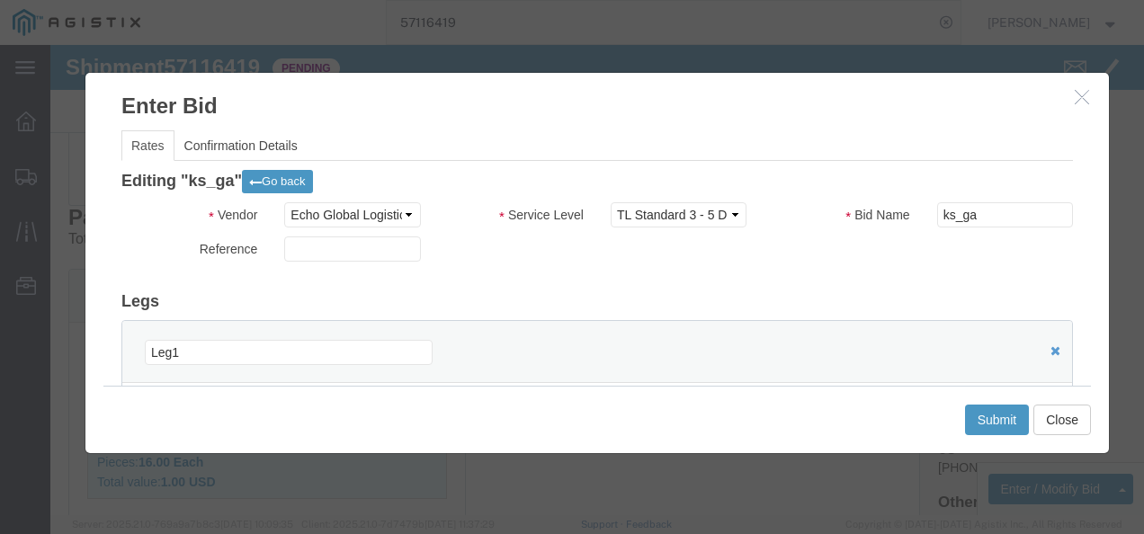
scroll to position [180, 0]
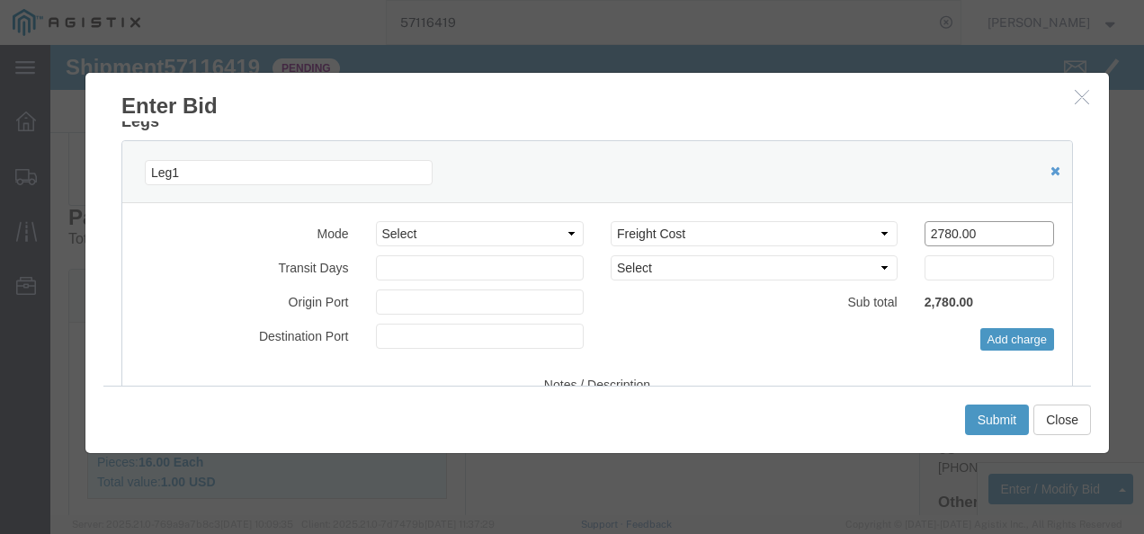
drag, startPoint x: 941, startPoint y: 187, endPoint x: 718, endPoint y: 174, distance: 222.5
click div "Select 2 Day Service 3 Axle Winch Truck 3 to 5 Day Service 96L Domestic Flat Ra…"
type input "3850"
click button "Submit"
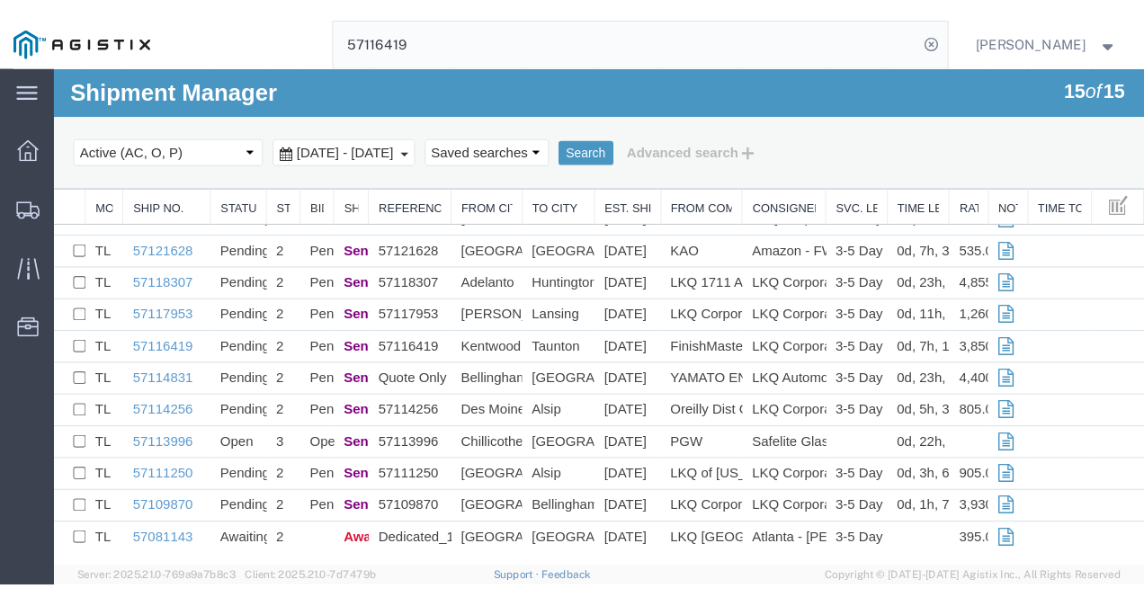
scroll to position [67, 0]
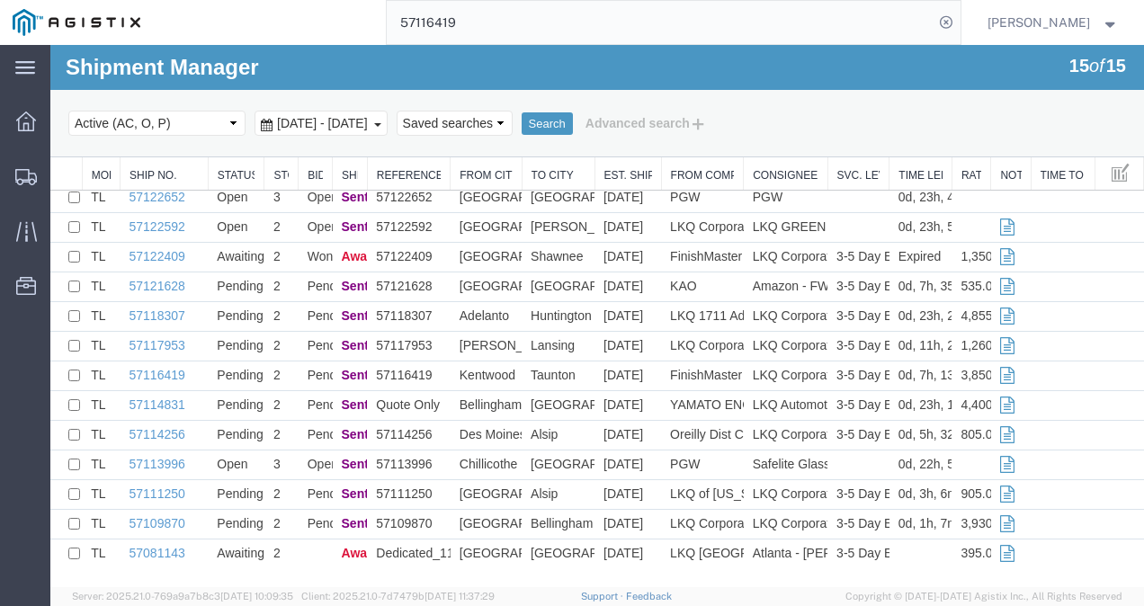
click at [636, 25] on input "57116419" at bounding box center [660, 22] width 547 height 43
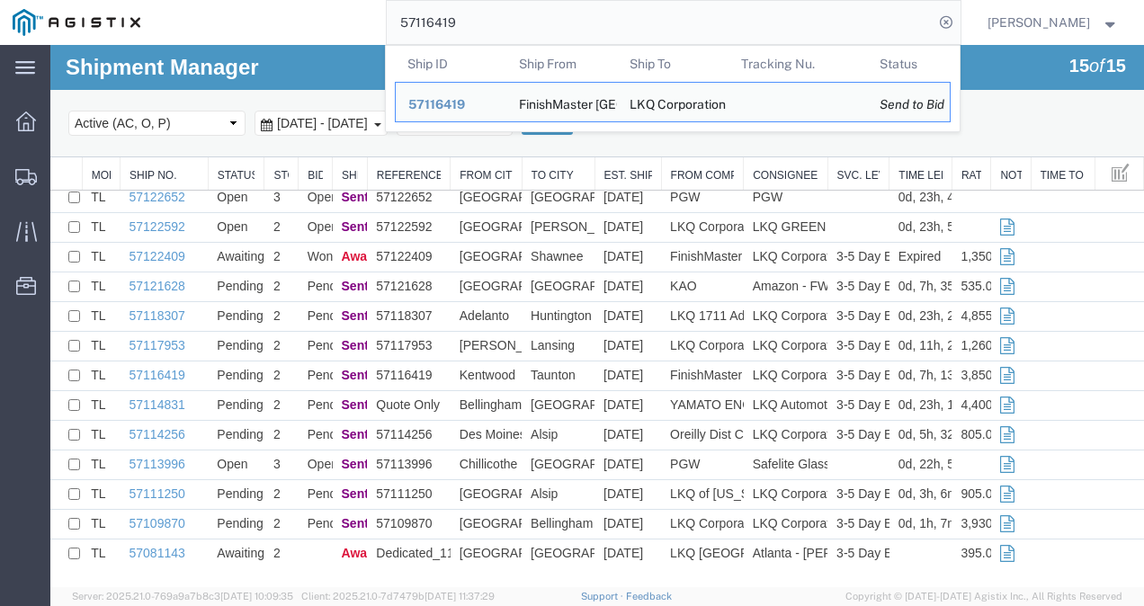
click at [636, 25] on input "57116419" at bounding box center [660, 22] width 547 height 43
paste input "6997407"
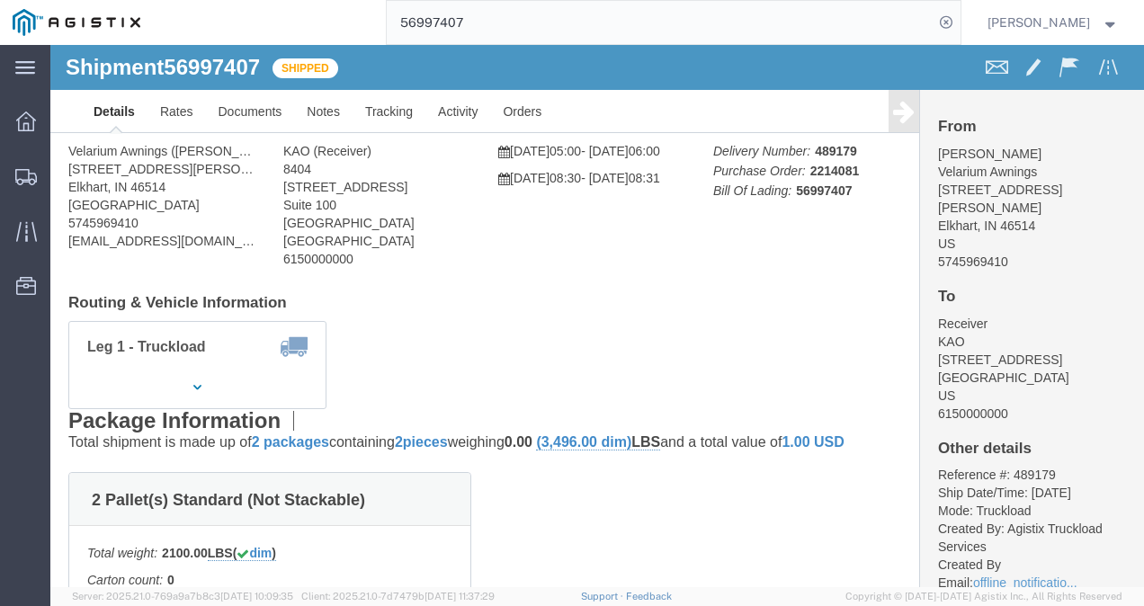
click div "Leg 1 - Truckload Vehicle 1: Standard Dry Van (53 Feet) Number of trucks: 1"
click div "Shipment Detail Ship From Velarium Awnings (Matthew Herbes) 2525 John Weaver PK…"
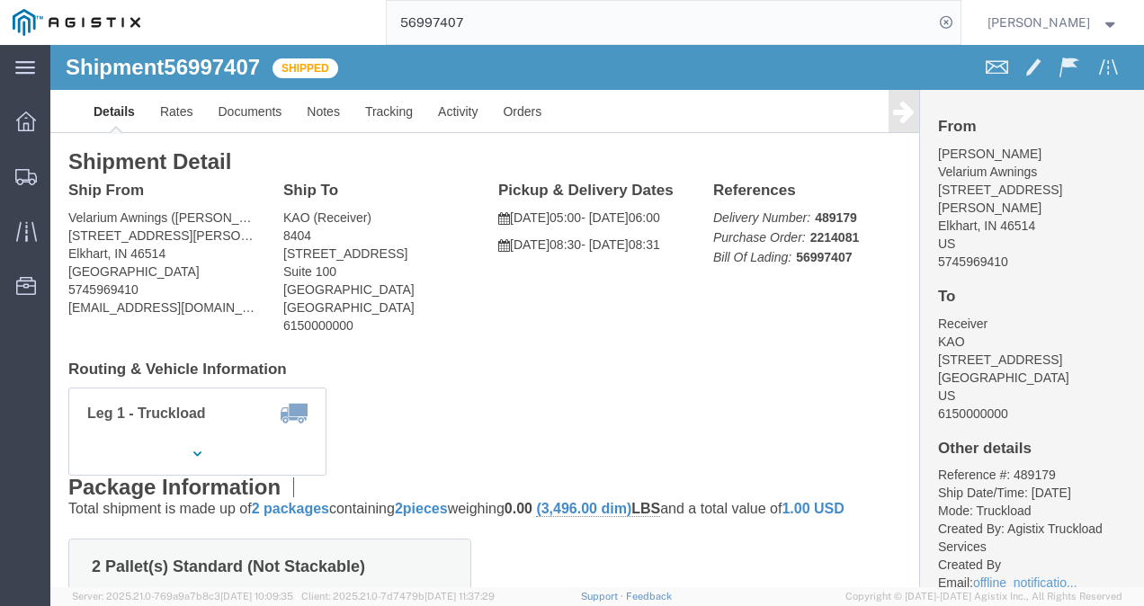
click div "Ship From Velarium Awnings (Matthew Herbes) 2525 John Weaver PKWY Elkhart, IN 4…"
drag, startPoint x: 628, startPoint y: 278, endPoint x: 593, endPoint y: 200, distance: 85.4
click div "Ship From Velarium Awnings (Matthew Herbes) 2525 John Weaver PKWY Elkhart, IN 4…"
click at [562, 11] on input "56997407" at bounding box center [660, 22] width 547 height 43
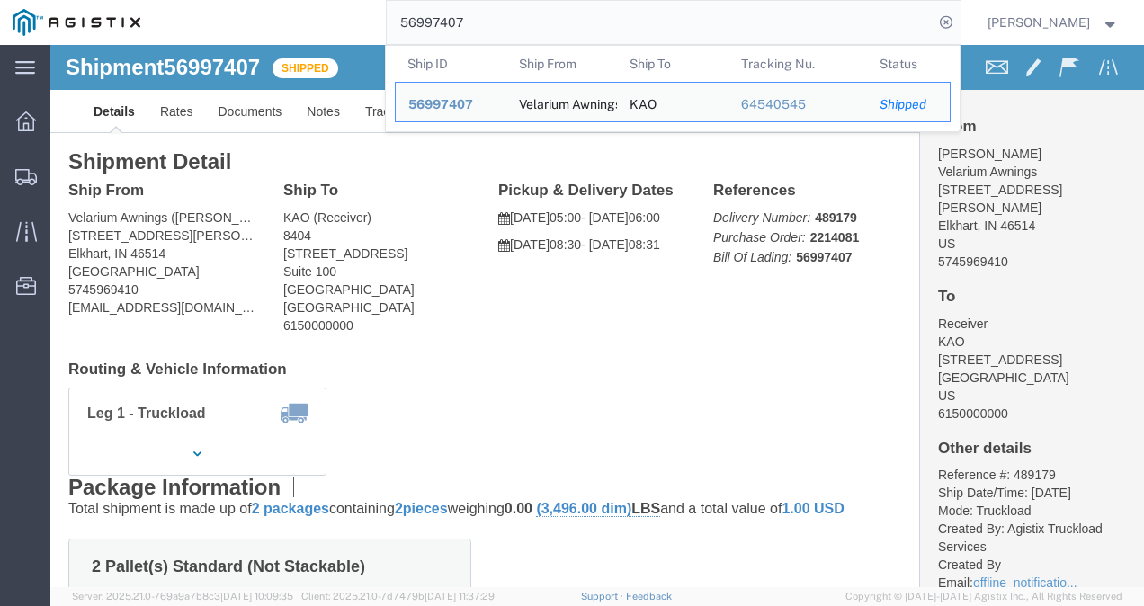
click at [562, 11] on input "56997407" at bounding box center [660, 22] width 547 height 43
paste input "7023074"
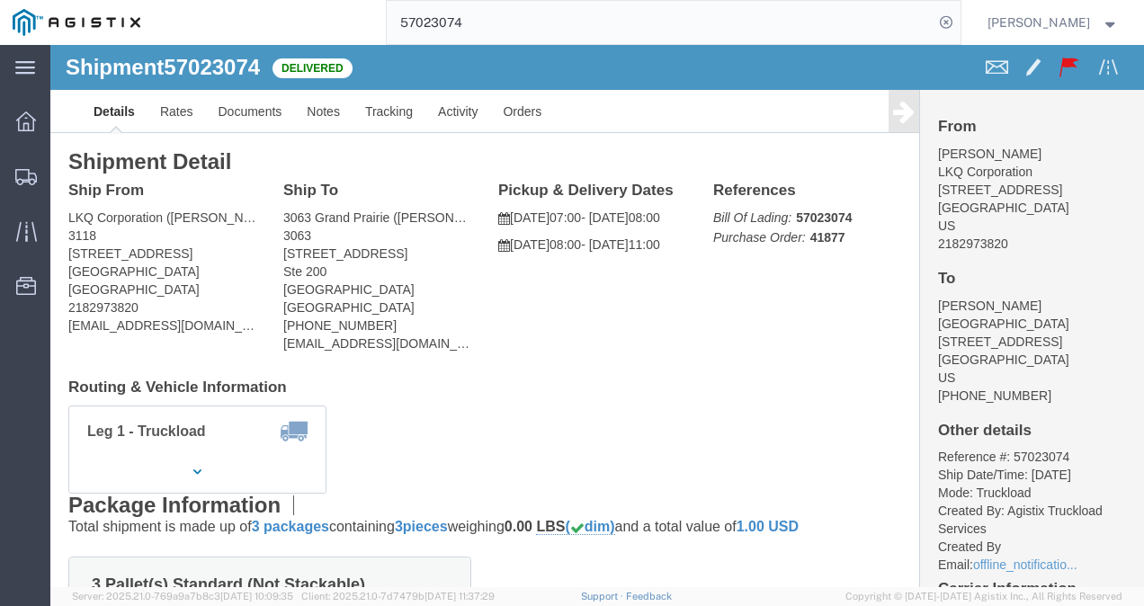
click div "Leg 1 - Truckload Vehicle 1: Standard Dry Van (53 Feet) Number of trucks: 1"
click div "Shipment Detail Ship From LKQ Corporation (Mark Tabor) 3118 2110 South10TH Stre…"
drag, startPoint x: 500, startPoint y: 293, endPoint x: 536, endPoint y: 358, distance: 74.1
click div "Ship From LKQ Corporation (Mark Tabor) 3118 2110 South10TH Street Brainerd, MN …"
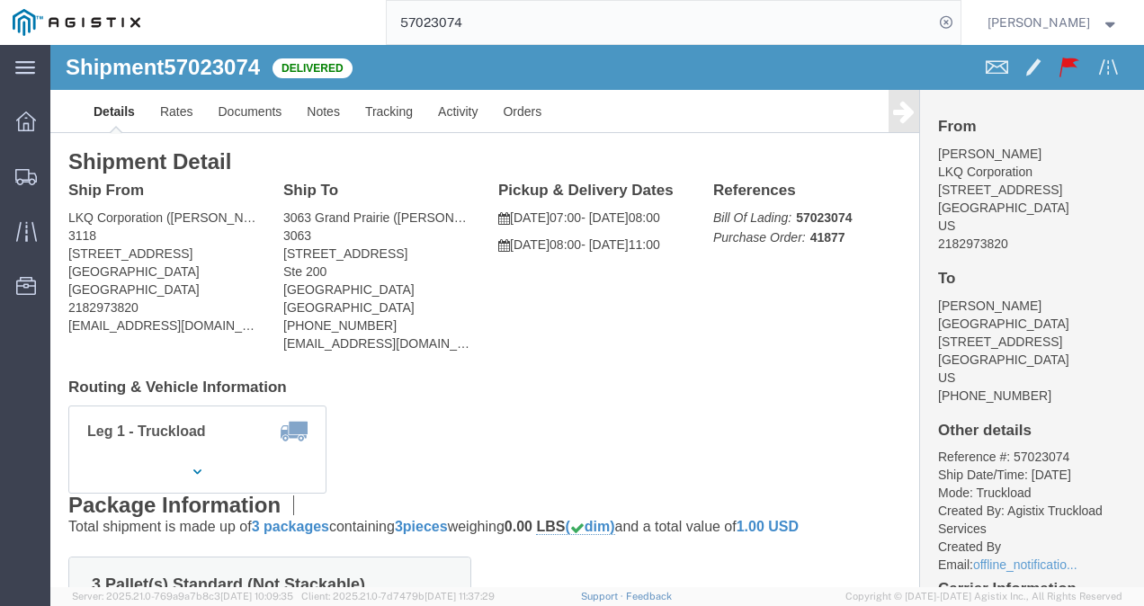
click at [581, 23] on input "57023074" at bounding box center [660, 22] width 547 height 43
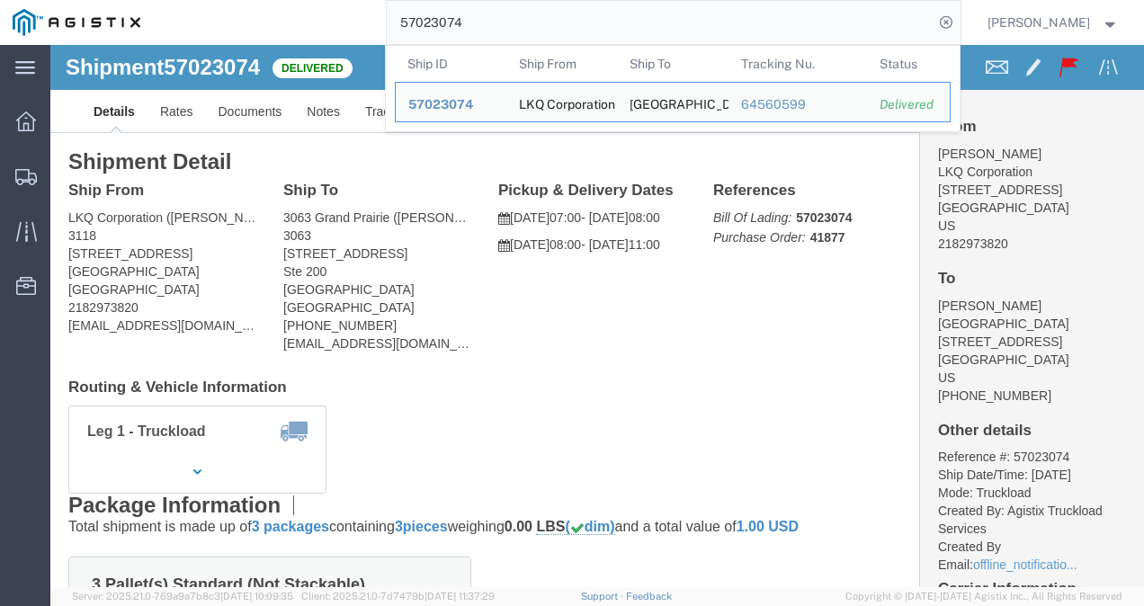
click at [581, 23] on input "57023074" at bounding box center [660, 22] width 547 height 43
paste input "52173"
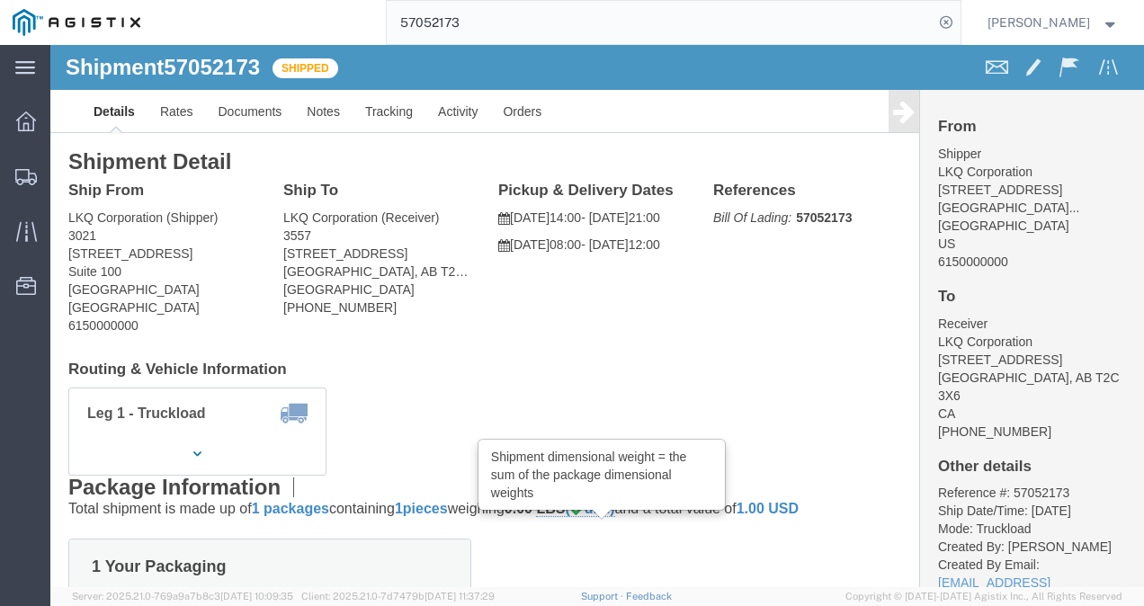
click h4 "Routing & Vehicle Information"
click div "Shipment Detail Ship From LKQ Corporation (Shipper) 3021 24550 West 43rd Street…"
click h4 "Routing & Vehicle Information"
click div "Pickup & Delivery Dates 10/07/2025 14:00 - 10/07/2025 21:00 10/10/2025 08:00 - …"
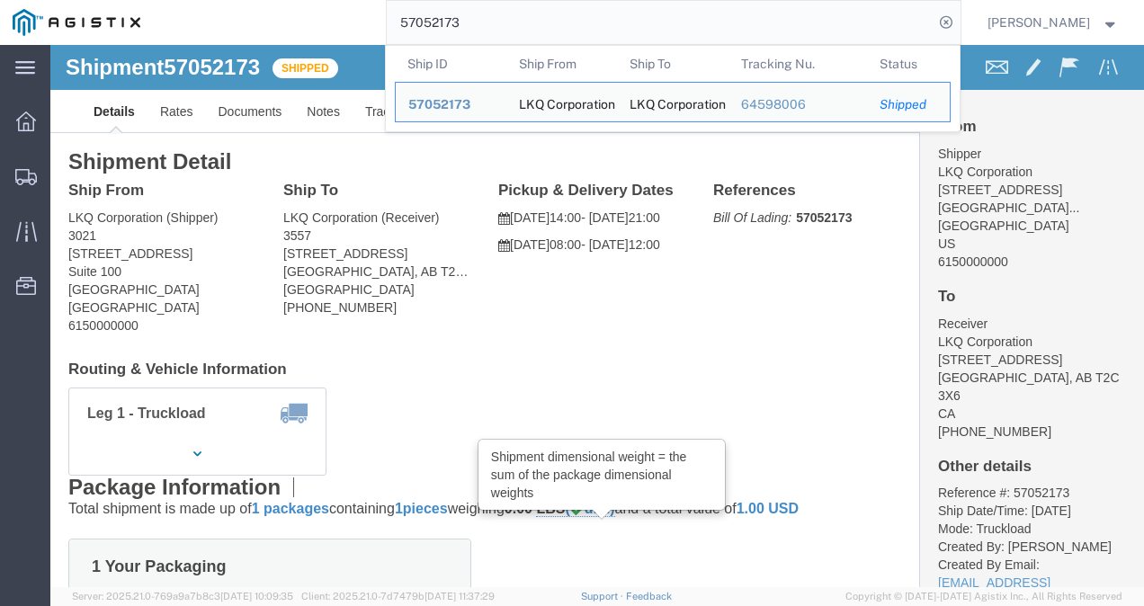
click at [504, 24] on input "57052173" at bounding box center [660, 22] width 547 height 43
paste input "34328"
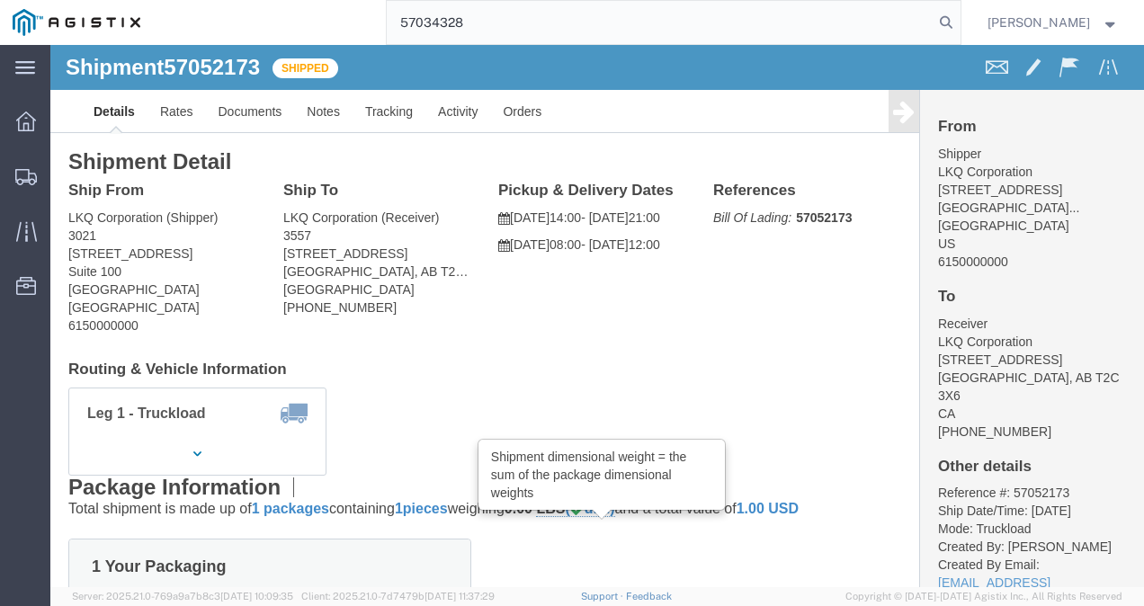
type input "57034328"
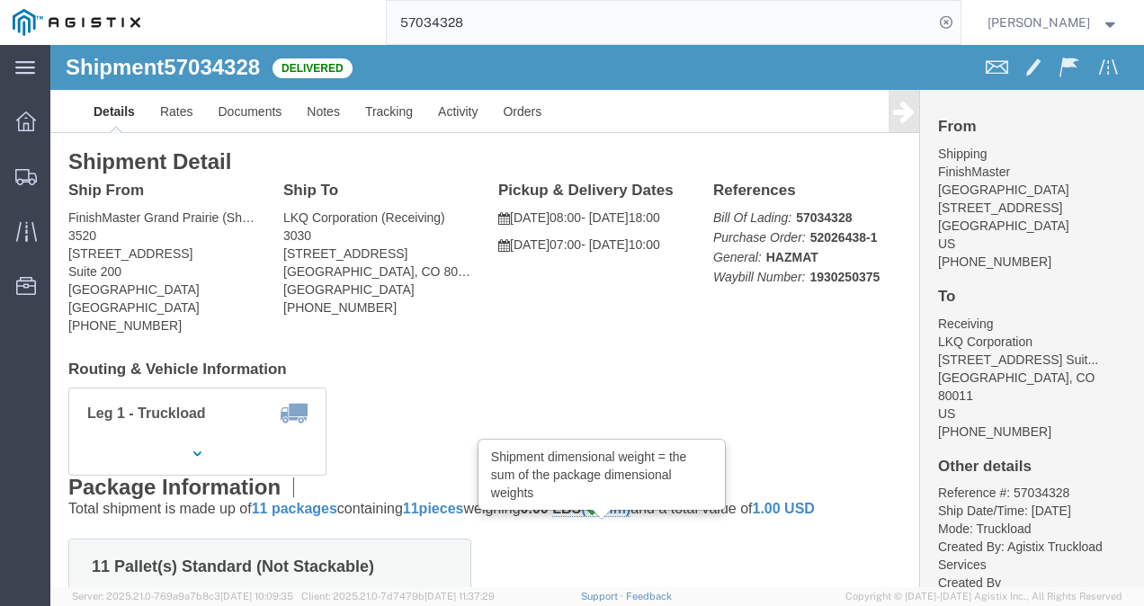
click div "Shipment Detail Ship From FinishMaster Grand Prairie (Shipping) 3520 4003 Grand…"
click div "Ship From FinishMaster Grand Prairie (Shipping) 3520 4003 Grand Lakes Way Suite…"
click div "Leg 1 - Truckload Vehicle 1: Standard Dry Van (53 Feet) Number of trucks: 1"
click div "Shipment 57034328 Delivered"
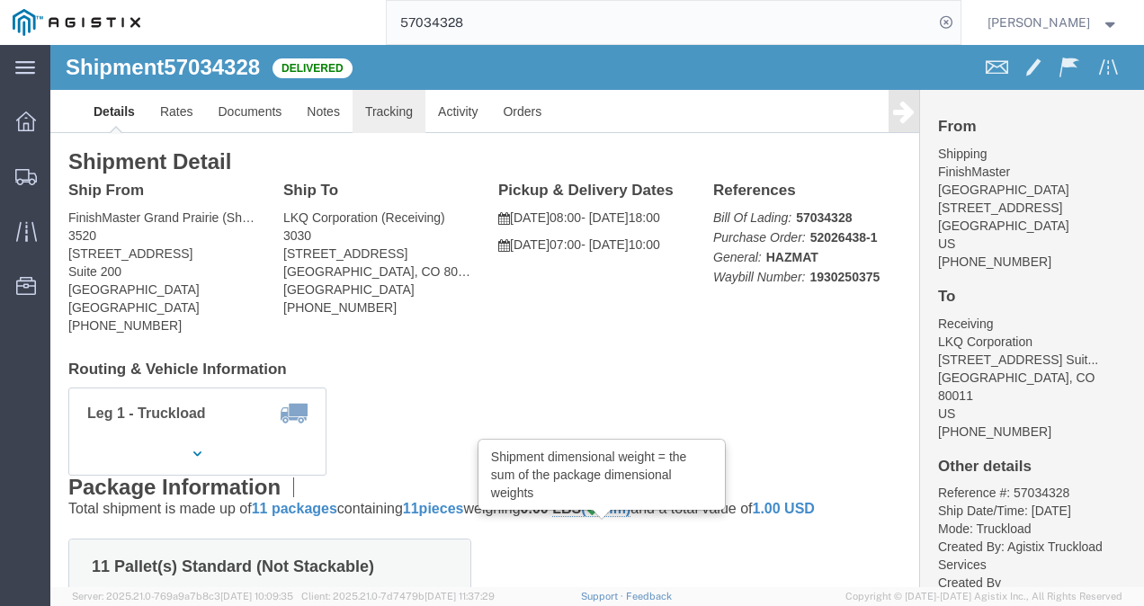
click link "Tracking"
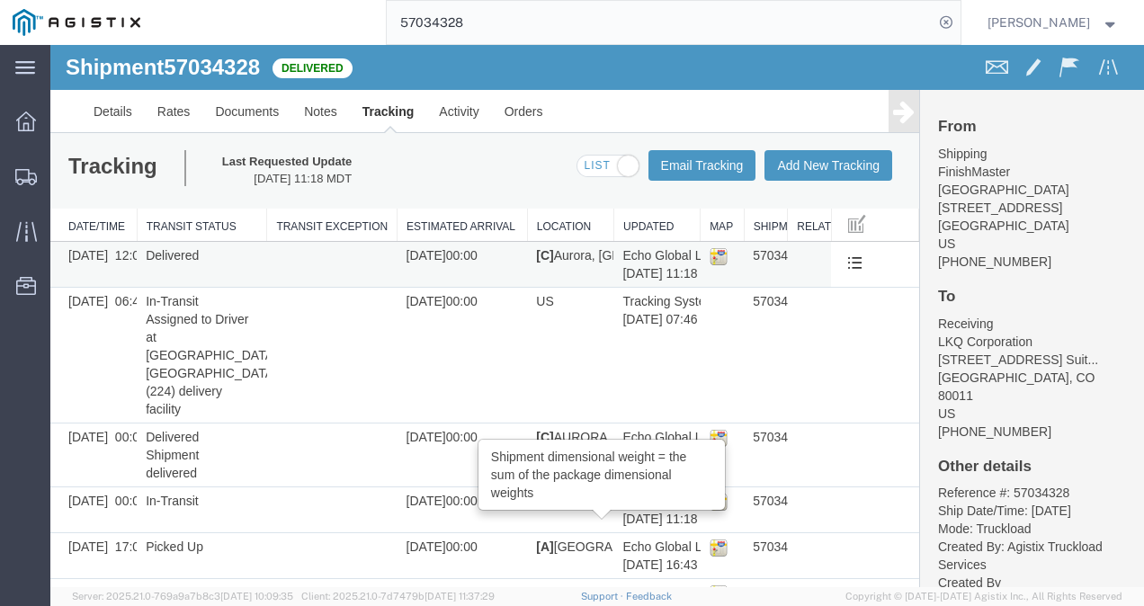
click at [653, 257] on td "Echo Global Logistics/LTL Echo 10/13/2025 11:18 MDT" at bounding box center [656, 265] width 86 height 46
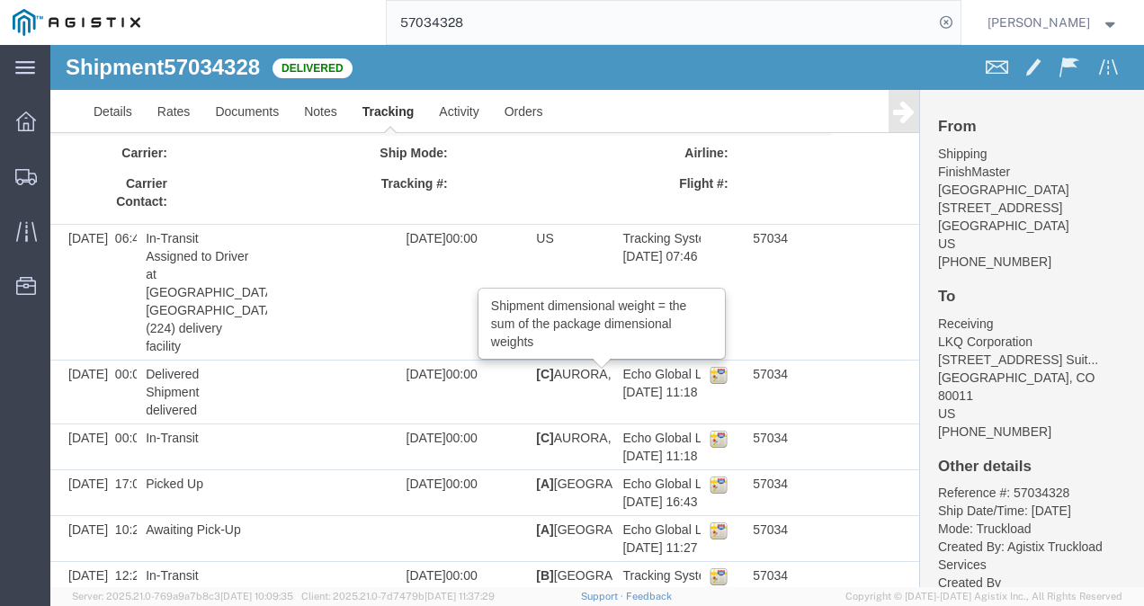
scroll to position [180, 0]
